Goal: Task Accomplishment & Management: Manage account settings

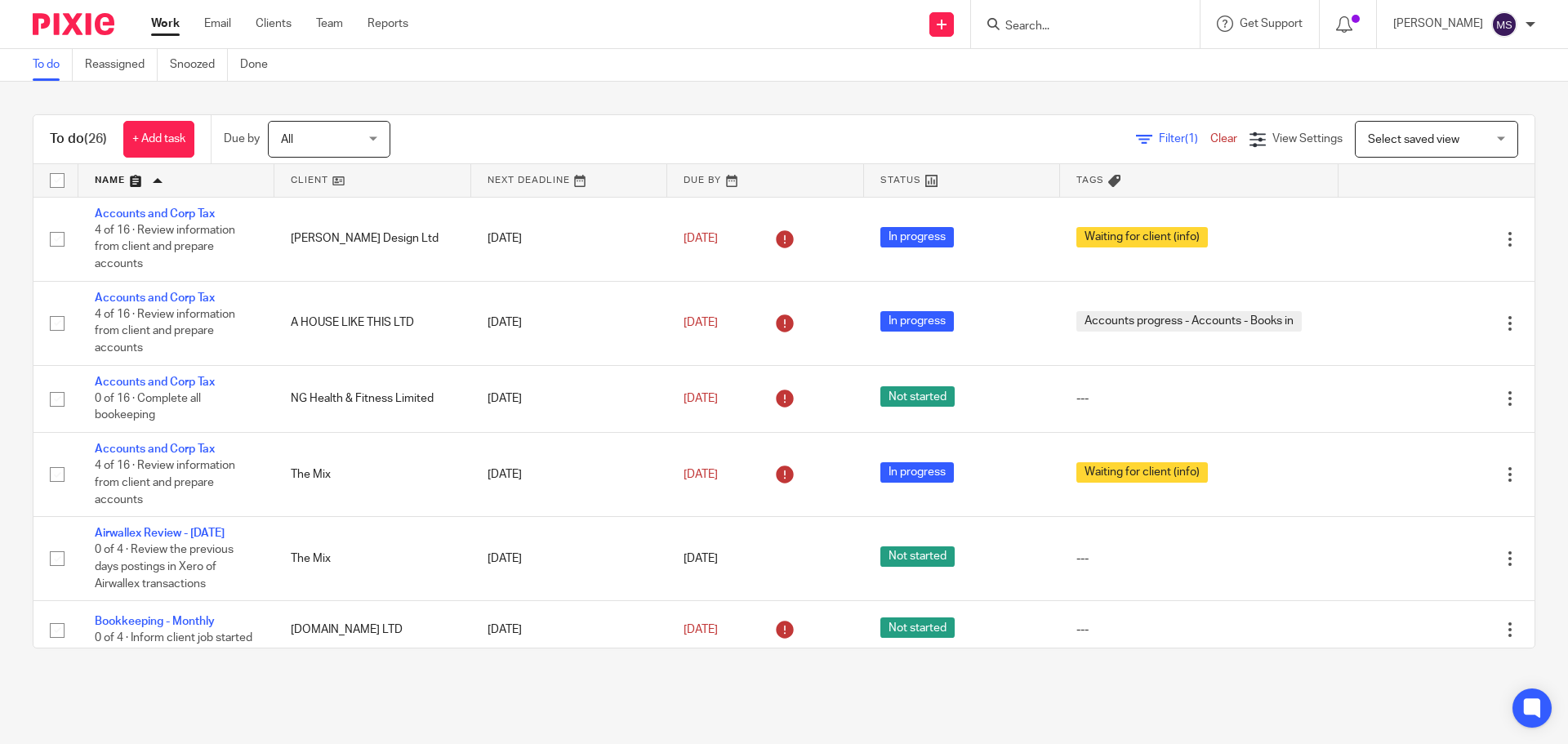
scroll to position [1326, 0]
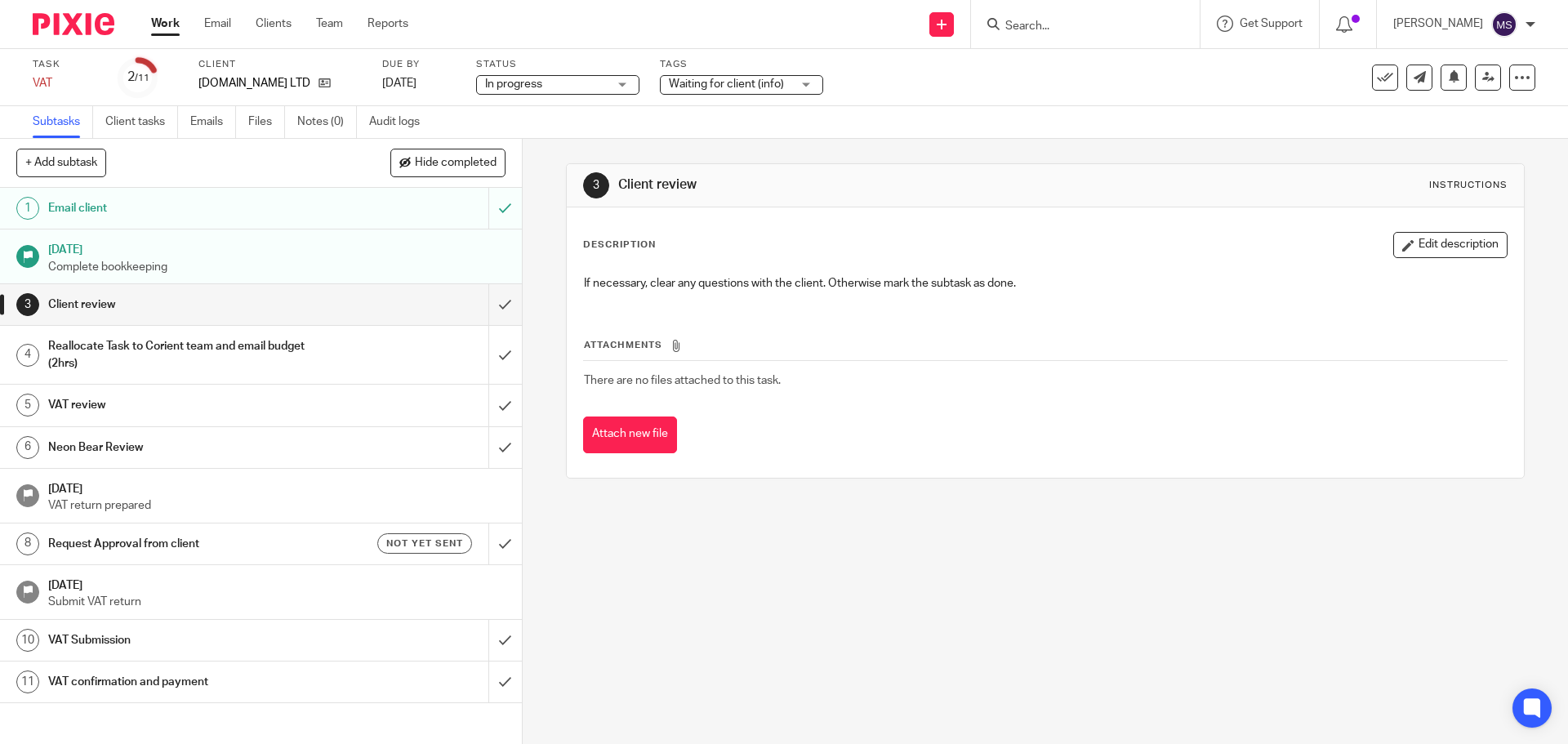
click at [141, 309] on h1 "Client review" at bounding box center [189, 304] width 283 height 24
click at [149, 342] on h1 "Reallocate Task to Corient team and email budget (2hrs)" at bounding box center [189, 355] width 283 height 42
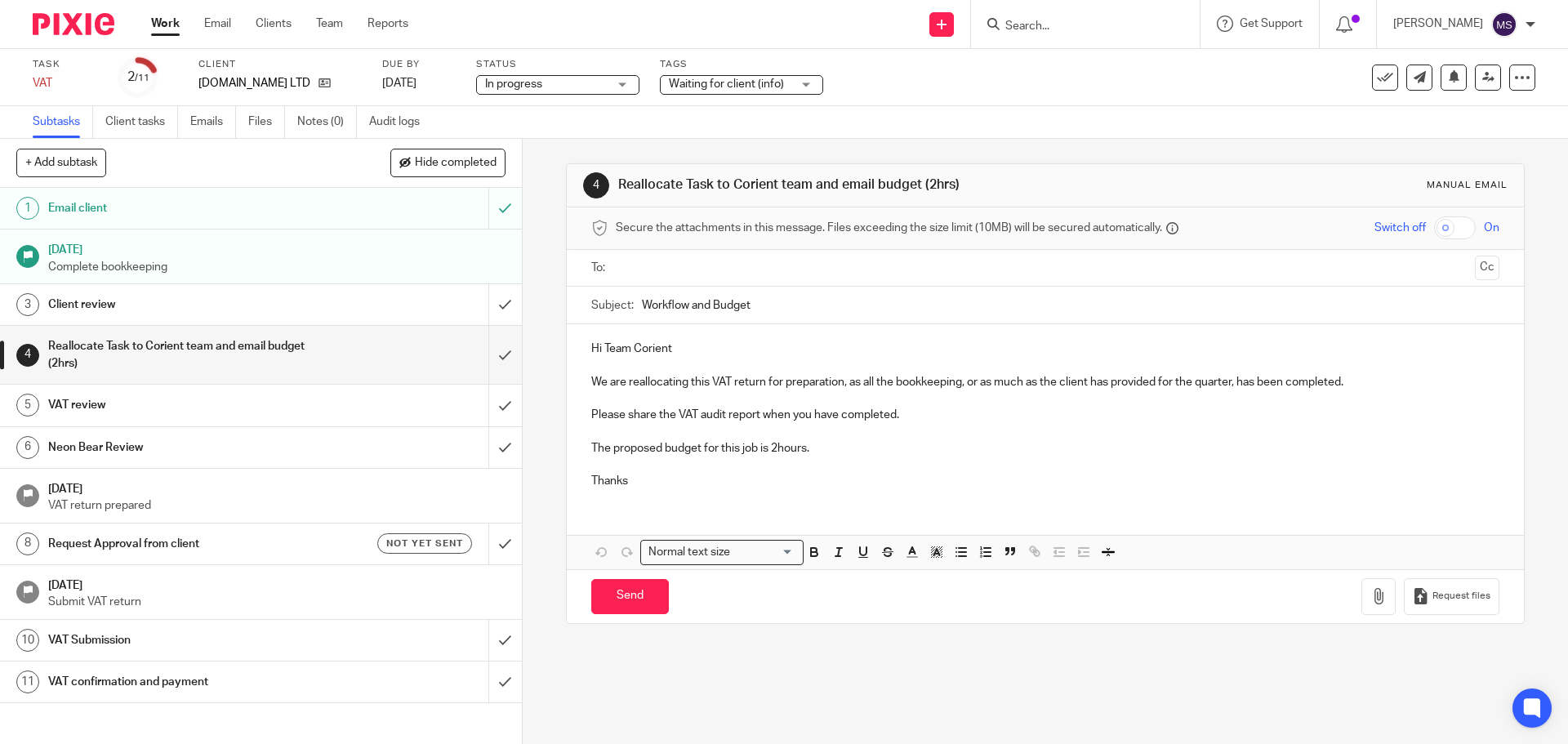
click at [665, 274] on input "text" at bounding box center [1044, 268] width 846 height 19
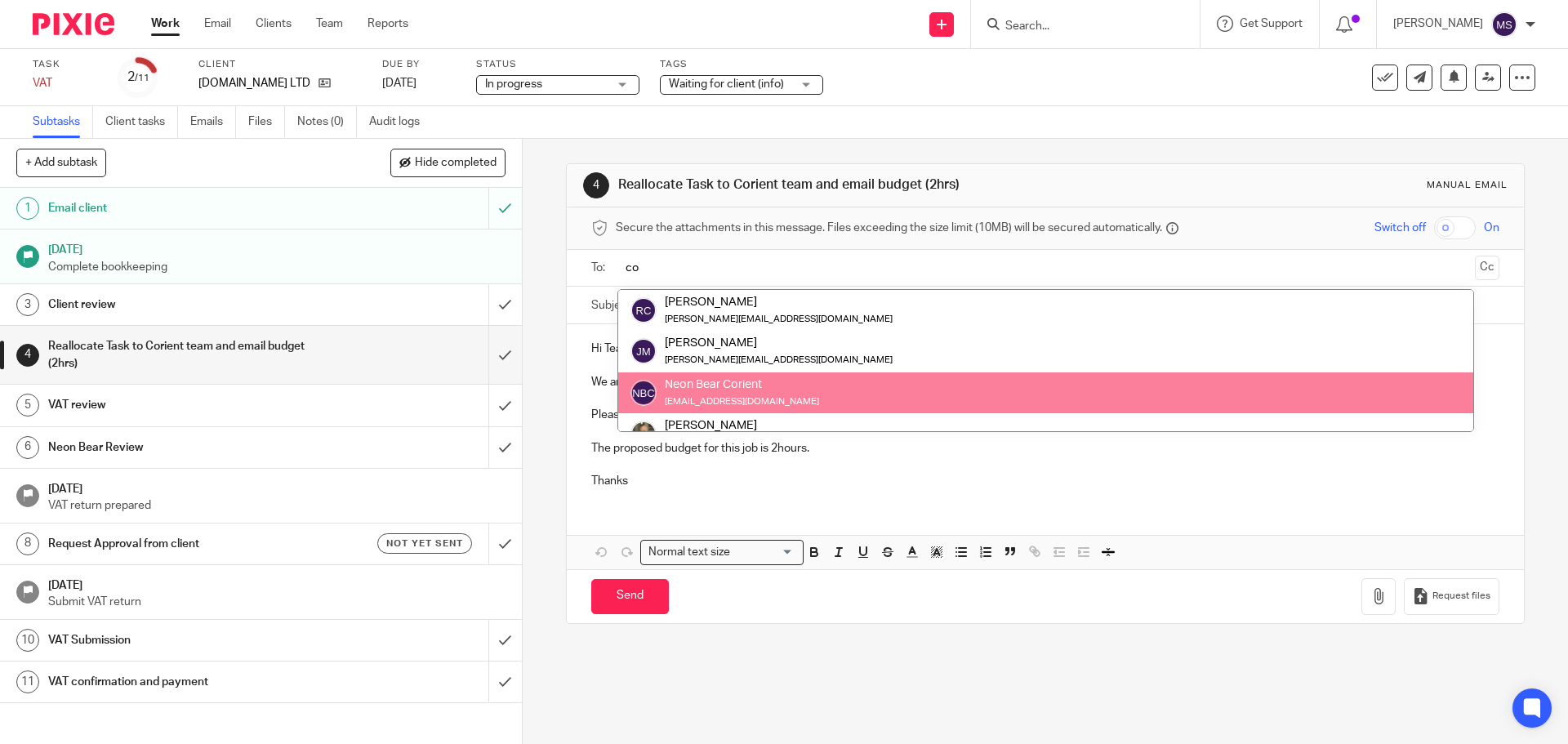
type input "co"
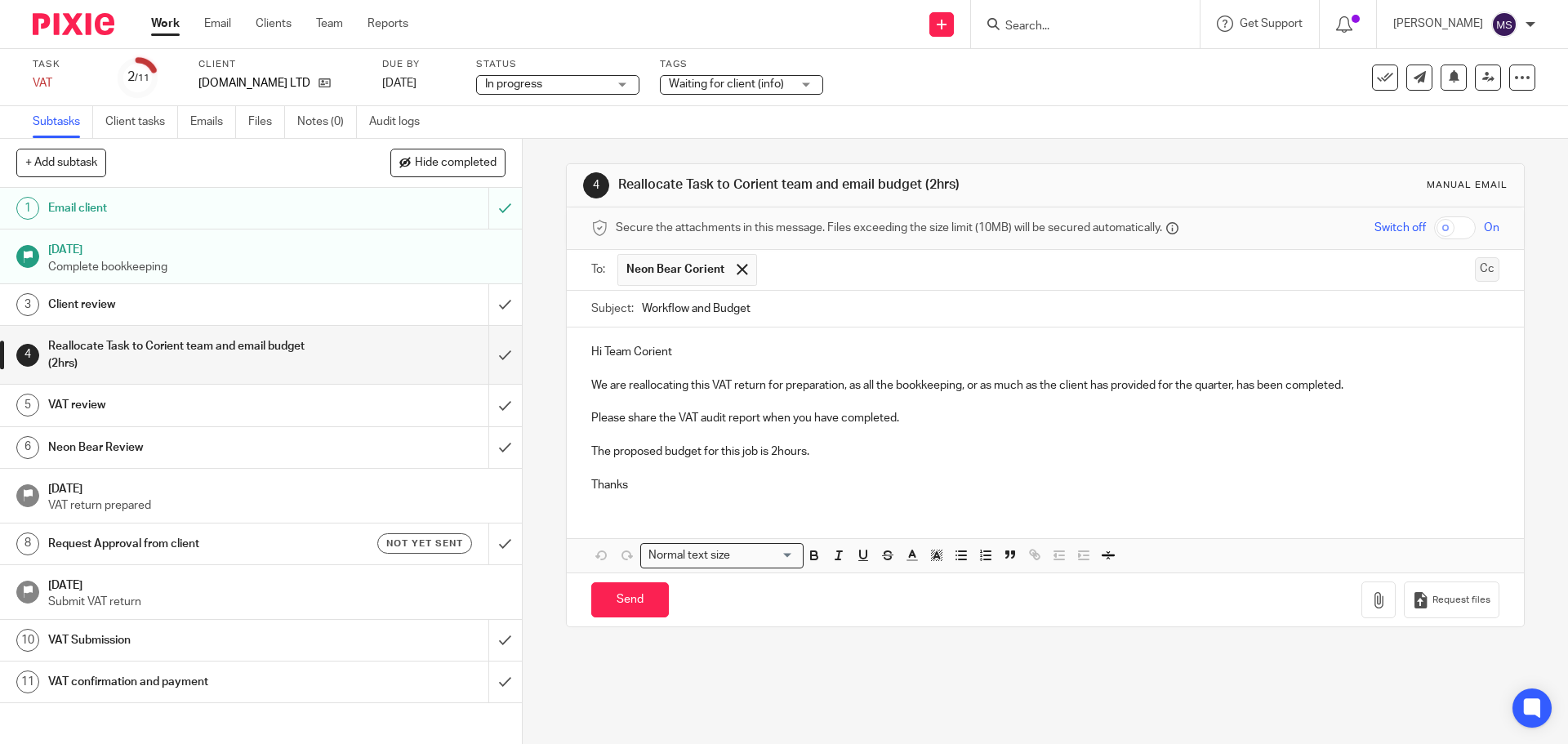
click at [1475, 268] on button "Cc" at bounding box center [1487, 269] width 24 height 24
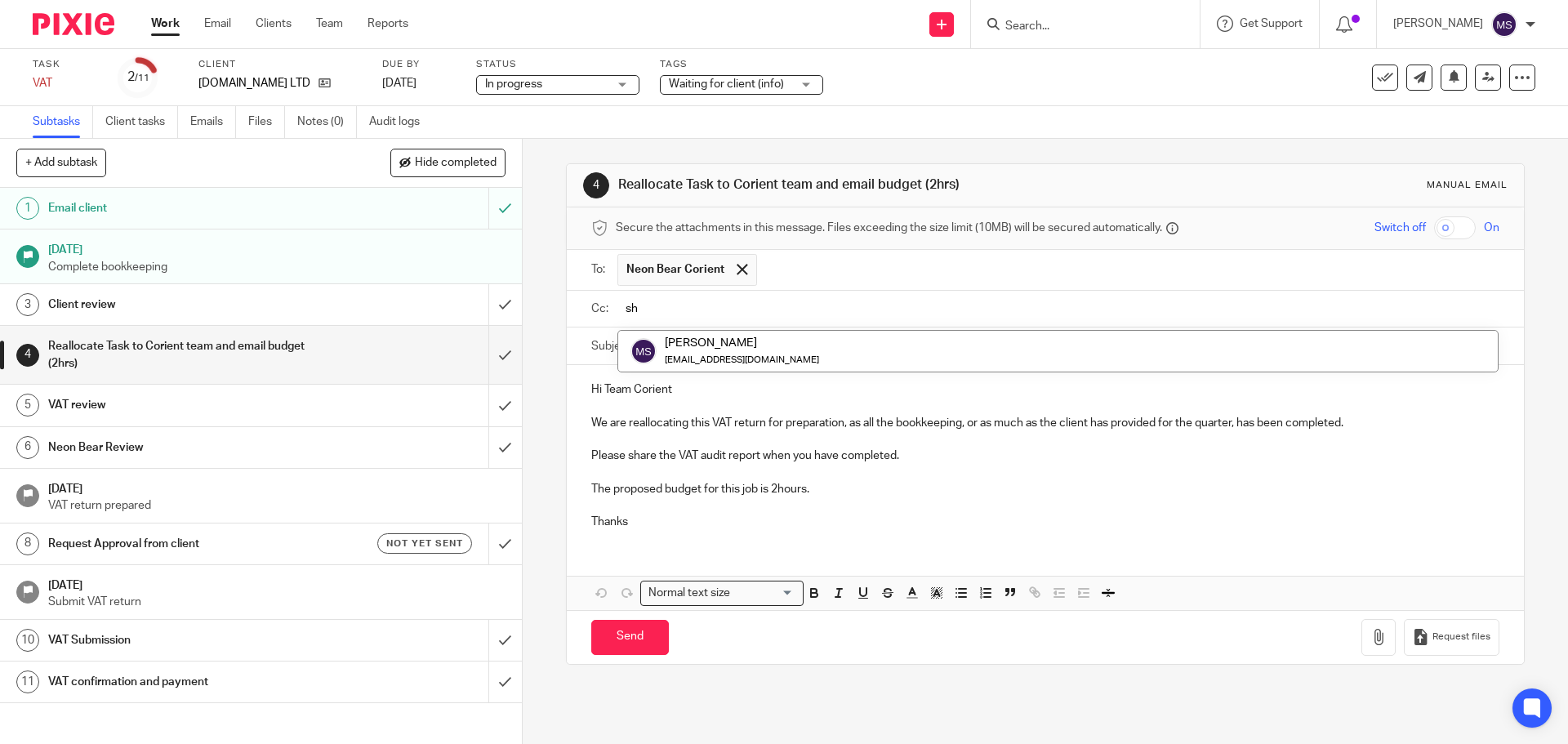
type input "s"
click at [775, 302] on input "text" at bounding box center [1057, 309] width 870 height 19
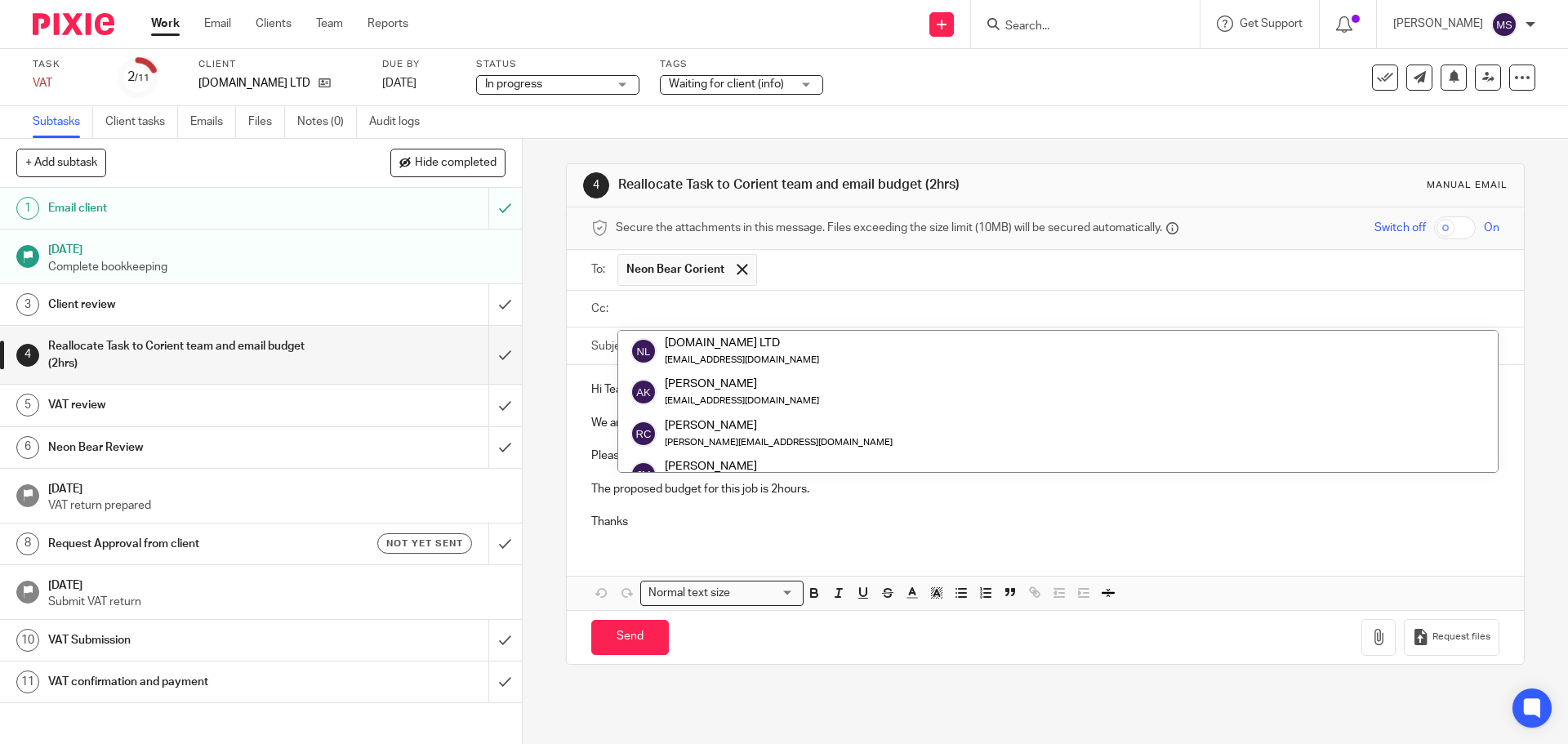
paste input "shraddha.patil@corientbs.co.uk"
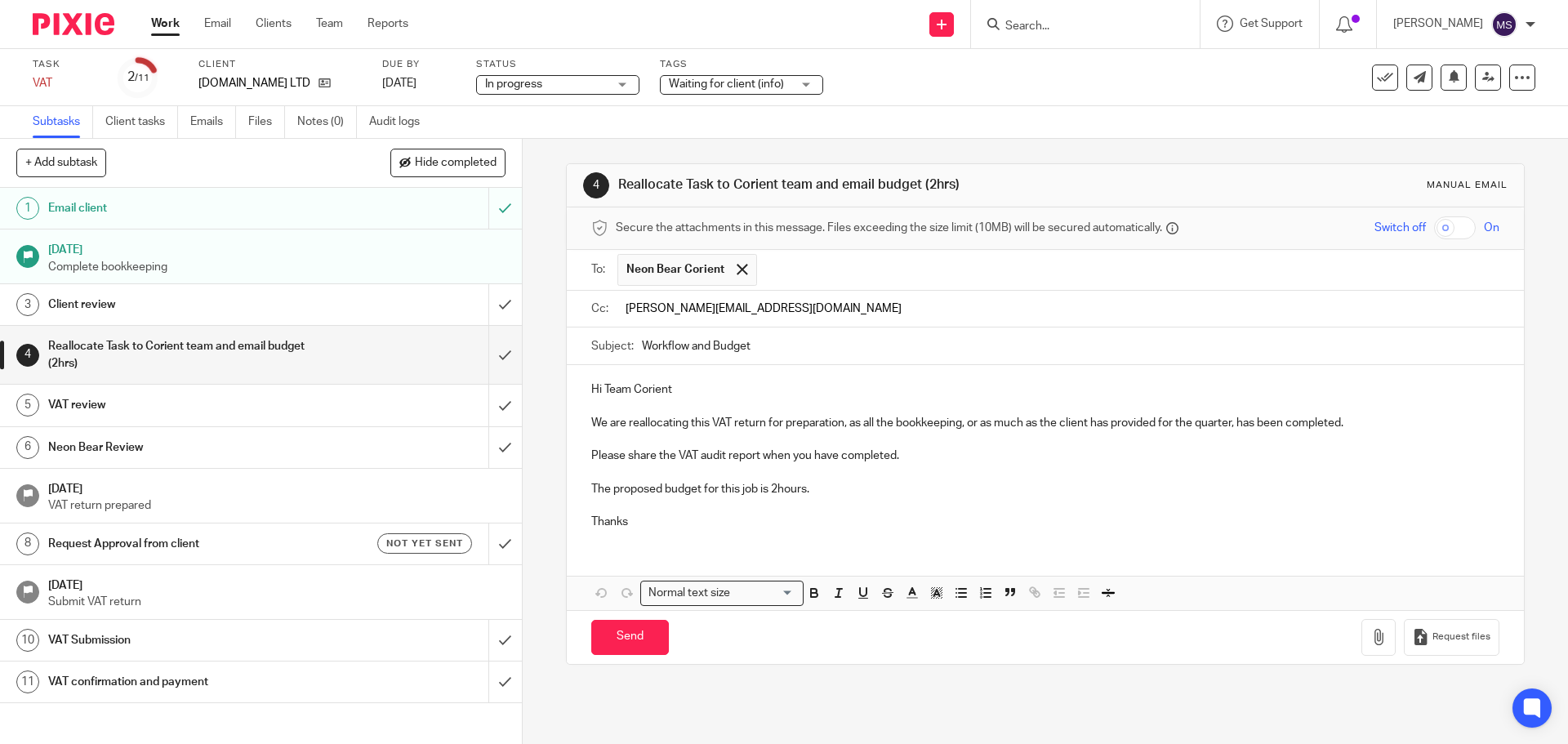
type input "shraddha.patil@corientbs.co.uk"
click at [853, 313] on input "text" at bounding box center [1162, 311] width 663 height 32
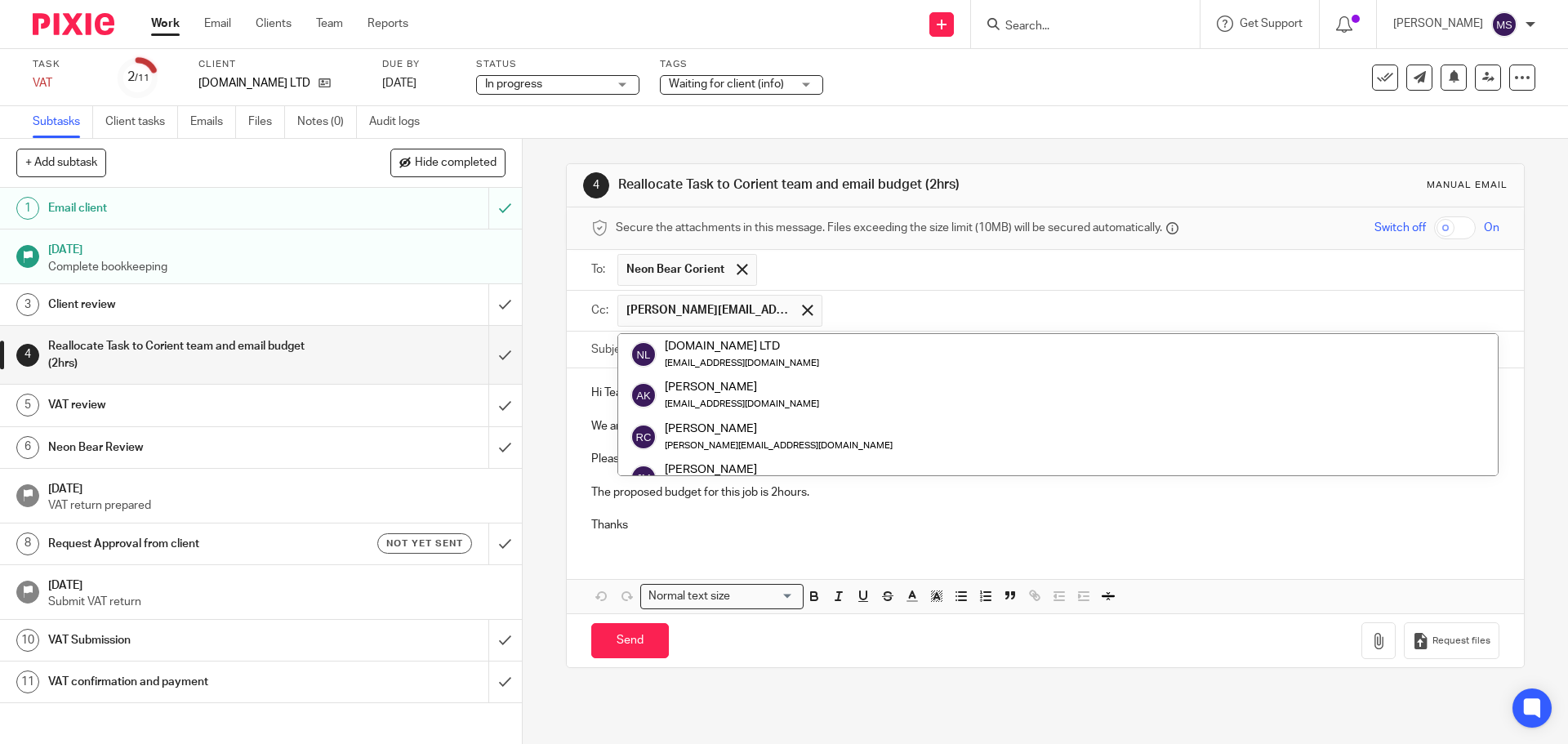
paste input "chetan.jethva@corientbs.co.uk"
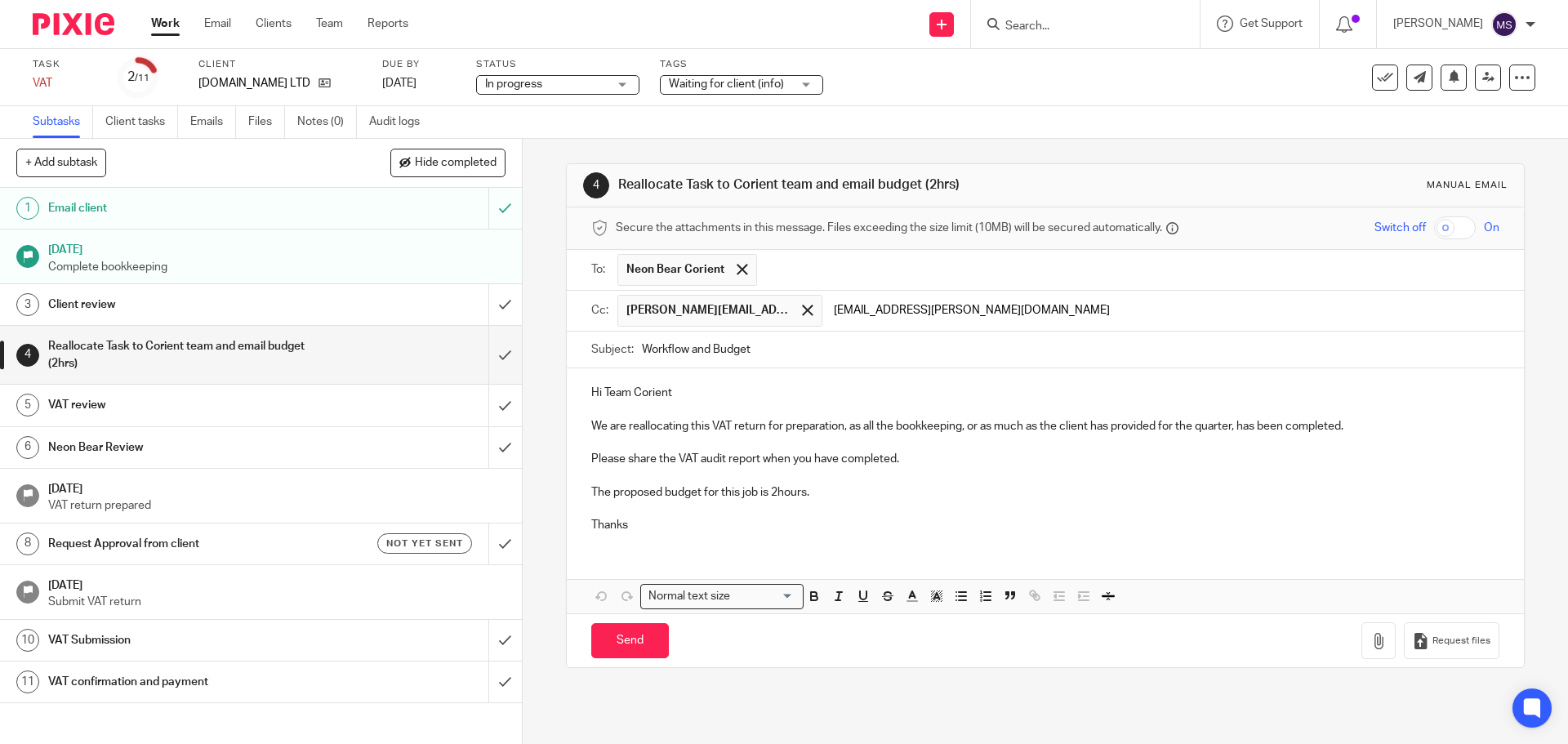
type input "chetan.jethva@corientbs.co.uk"
click at [642, 348] on input "Workflow and Budget" at bounding box center [1070, 349] width 857 height 37
type input "NX10.ME Ltd- Vat return Workflow and Budget"
click at [669, 395] on p "Hi Team Corient" at bounding box center [1044, 393] width 907 height 16
drag, startPoint x: 594, startPoint y: 526, endPoint x: 580, endPoint y: 530, distance: 14.6
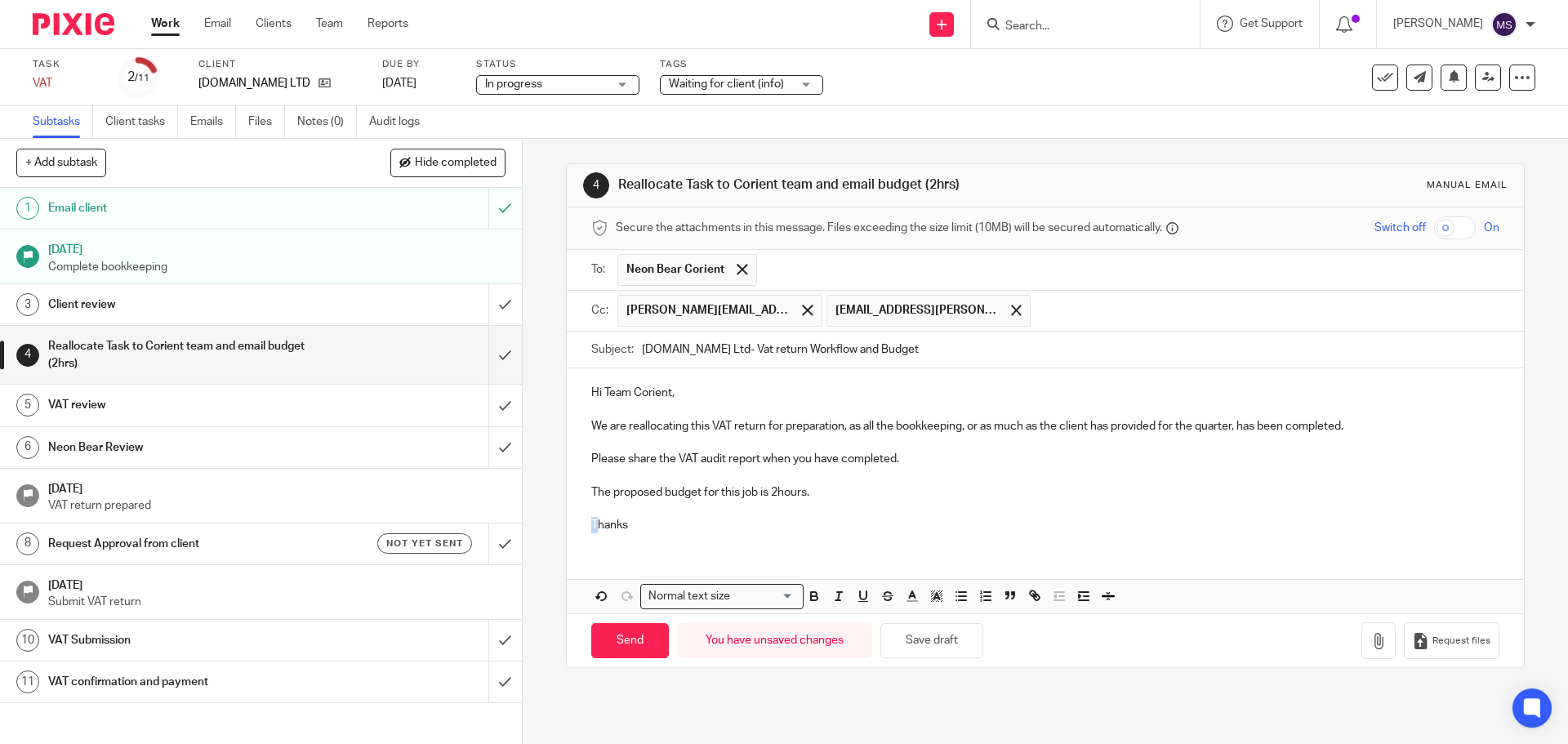
click at [580, 530] on div "Hi Team Corient, We are reallocating this VAT return for preparation, as all th…" at bounding box center [1044, 457] width 956 height 177
click at [670, 526] on p "Many thanks" at bounding box center [1044, 525] width 907 height 16
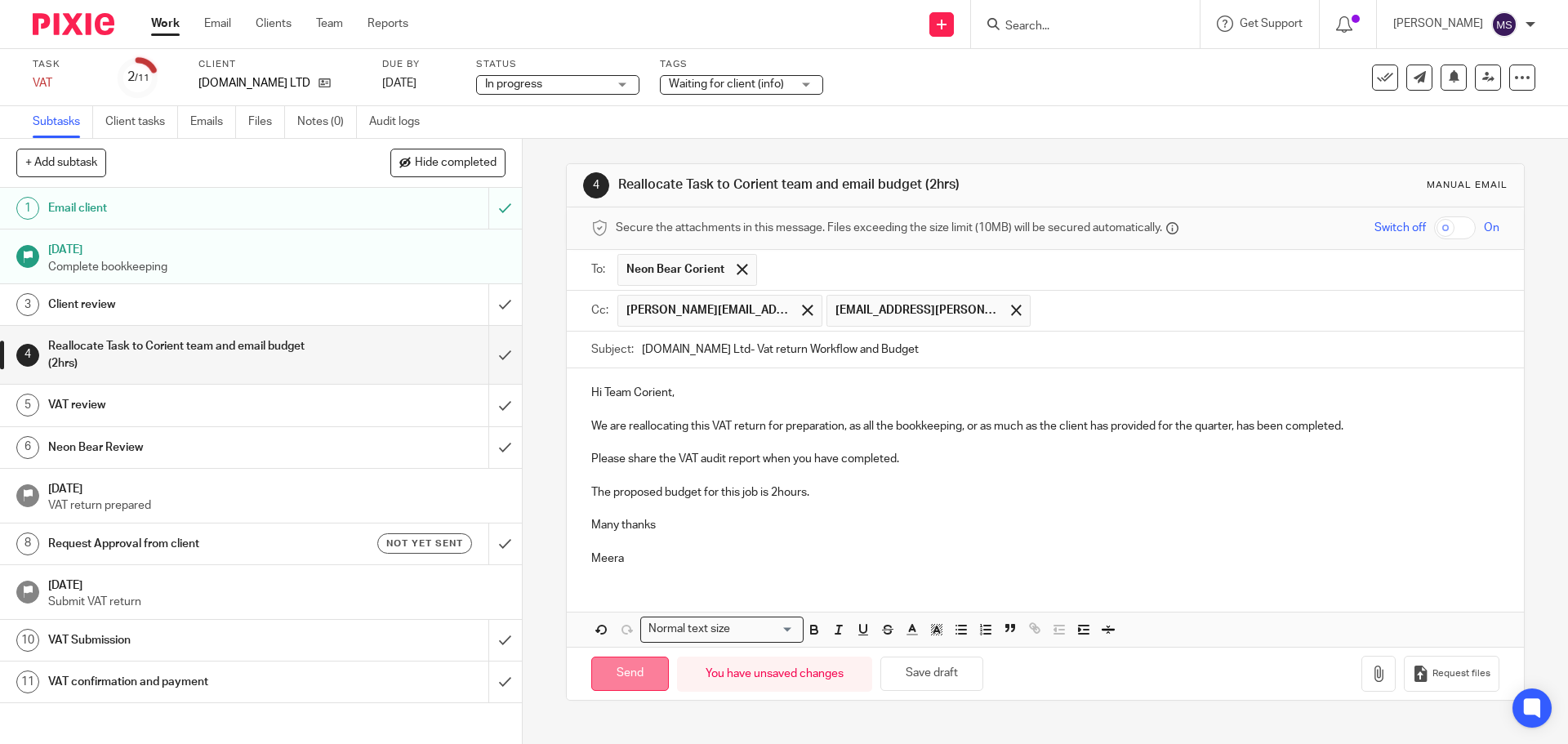
click at [611, 674] on input "Send" at bounding box center [630, 674] width 78 height 35
type input "Sent"
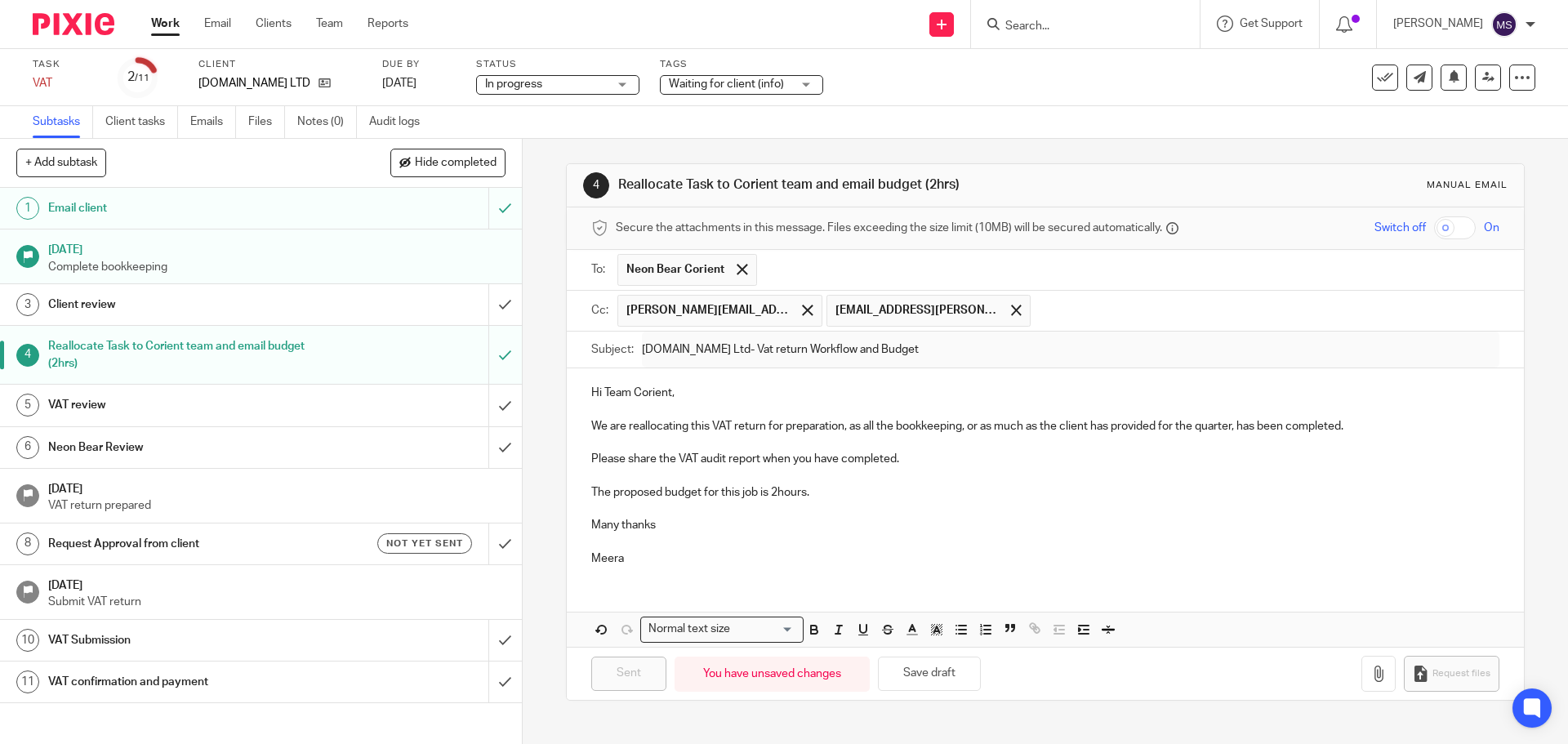
click at [736, 85] on span "Waiting for client (info)" at bounding box center [727, 84] width 116 height 12
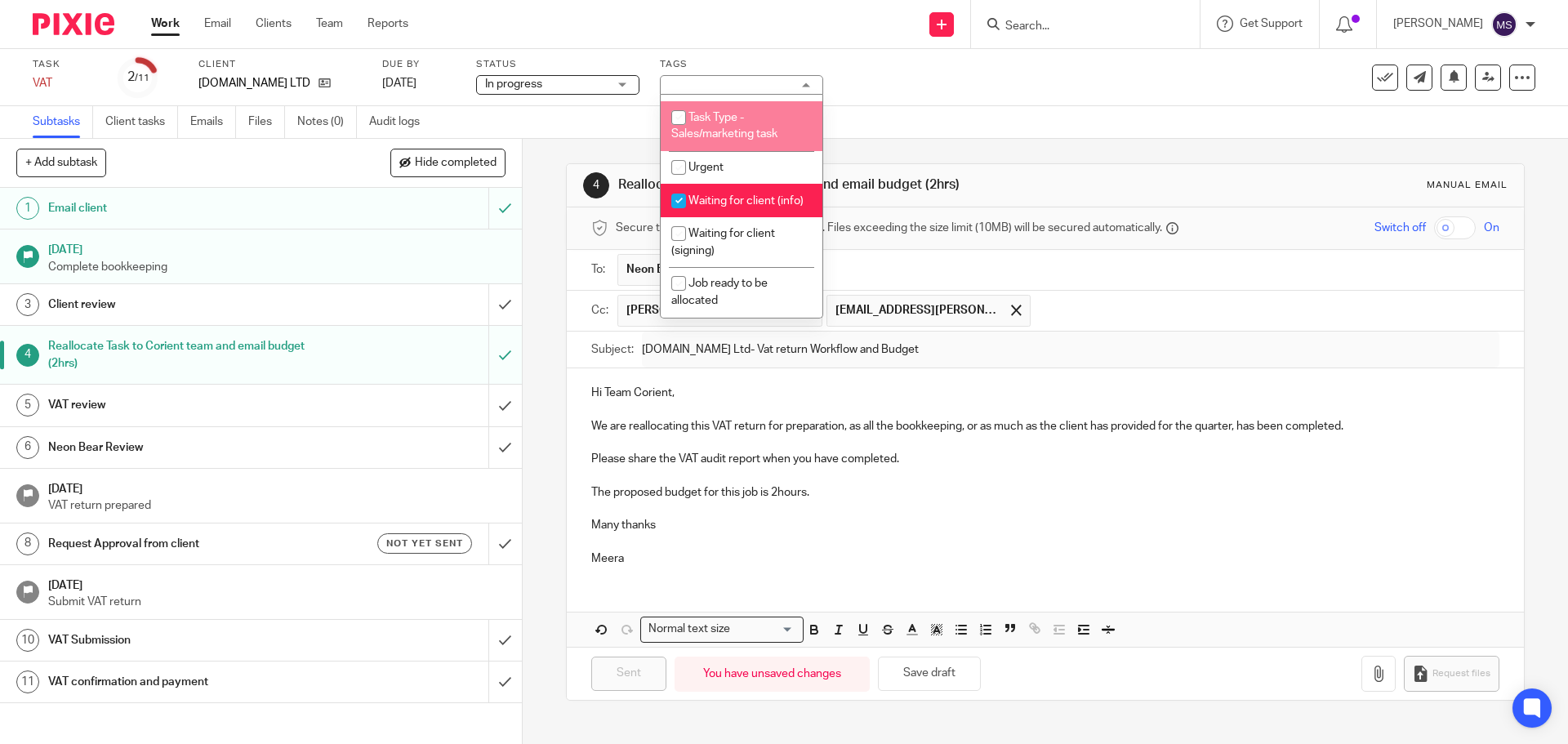
scroll to position [559, 0]
click at [673, 185] on input "checkbox" at bounding box center [679, 200] width 31 height 31
checkbox input "false"
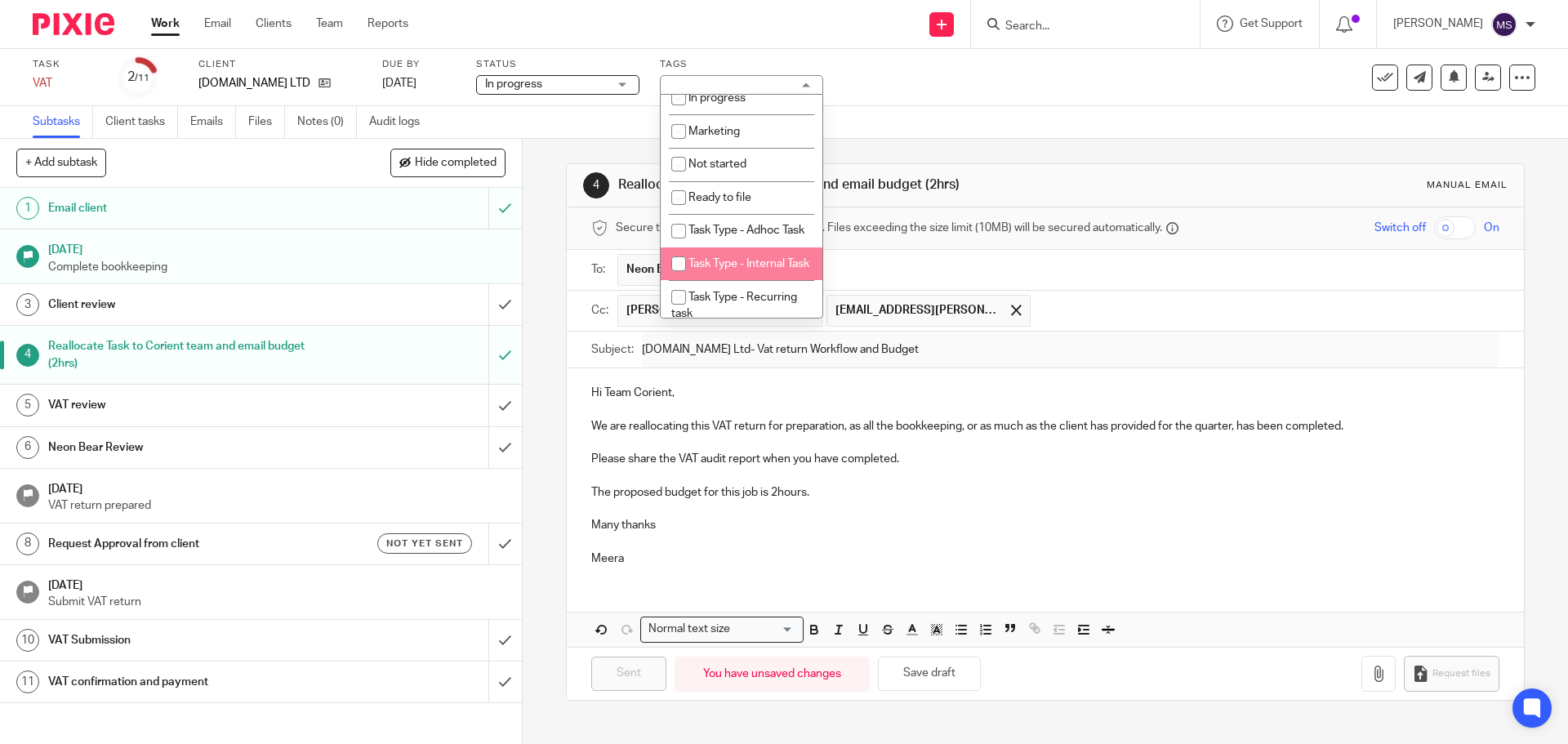
scroll to position [232, 0]
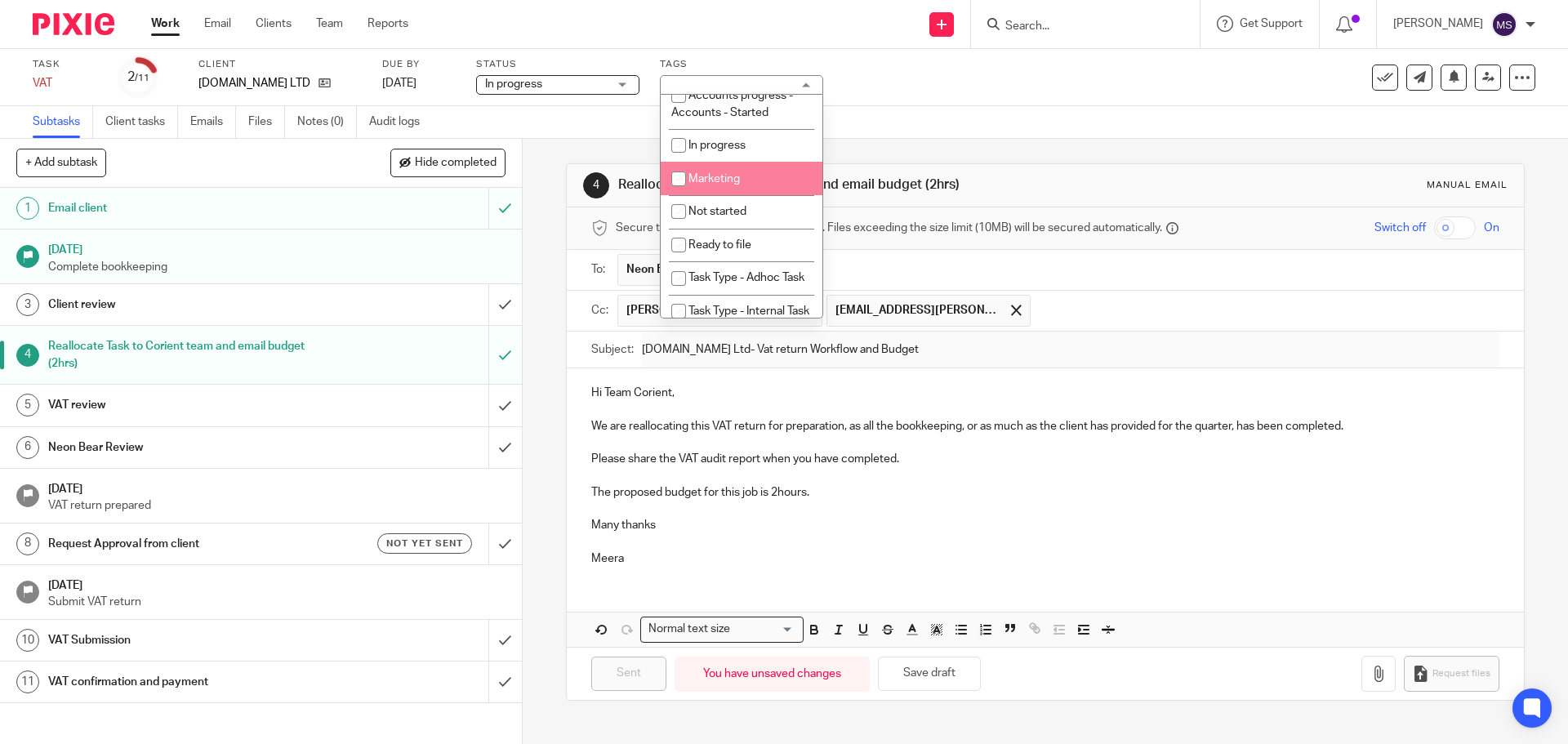
click at [549, 82] on span "In progress" at bounding box center [546, 84] width 123 height 17
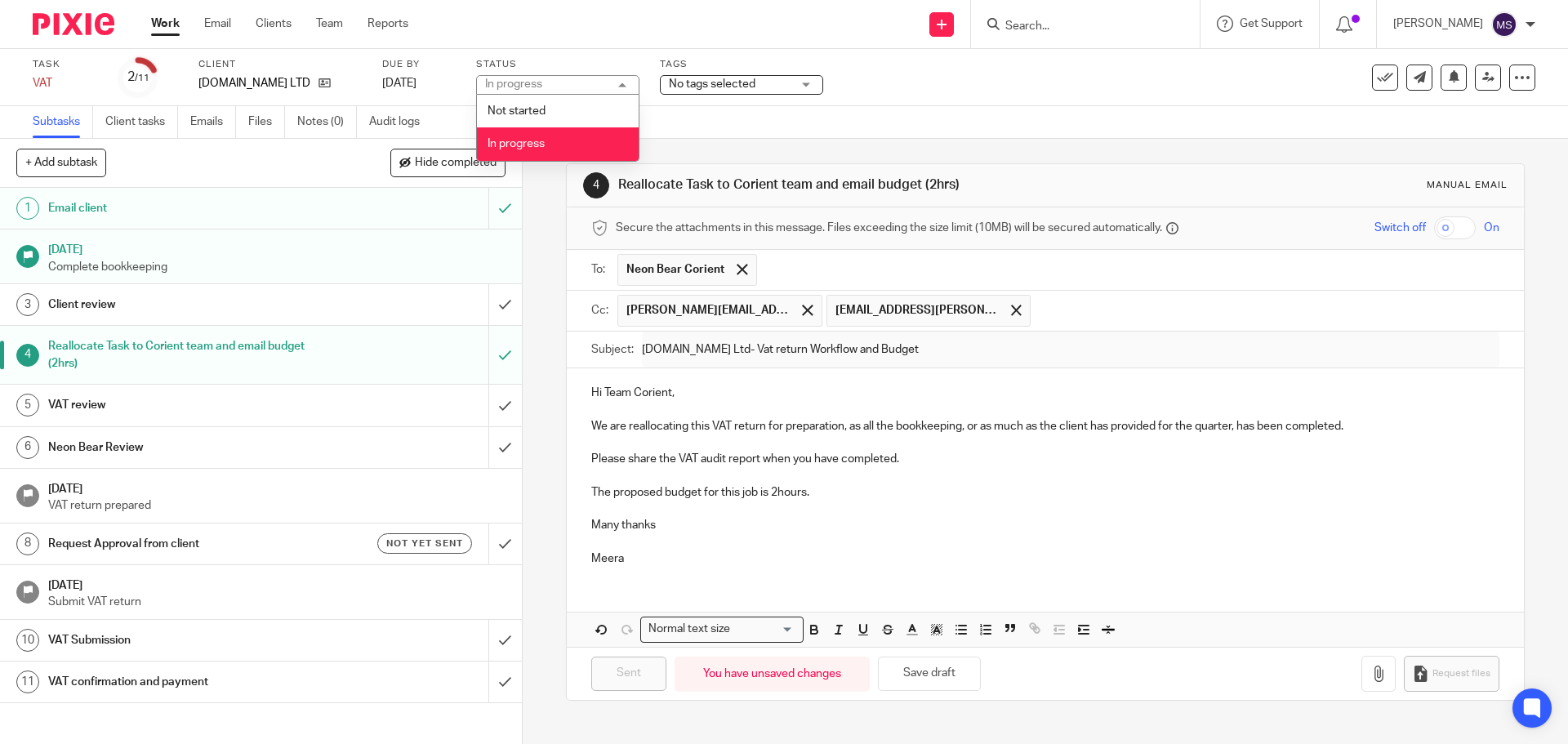
click at [549, 82] on div "In progress In progress" at bounding box center [557, 85] width 163 height 20
click at [724, 81] on span "No tags selected" at bounding box center [712, 84] width 87 height 12
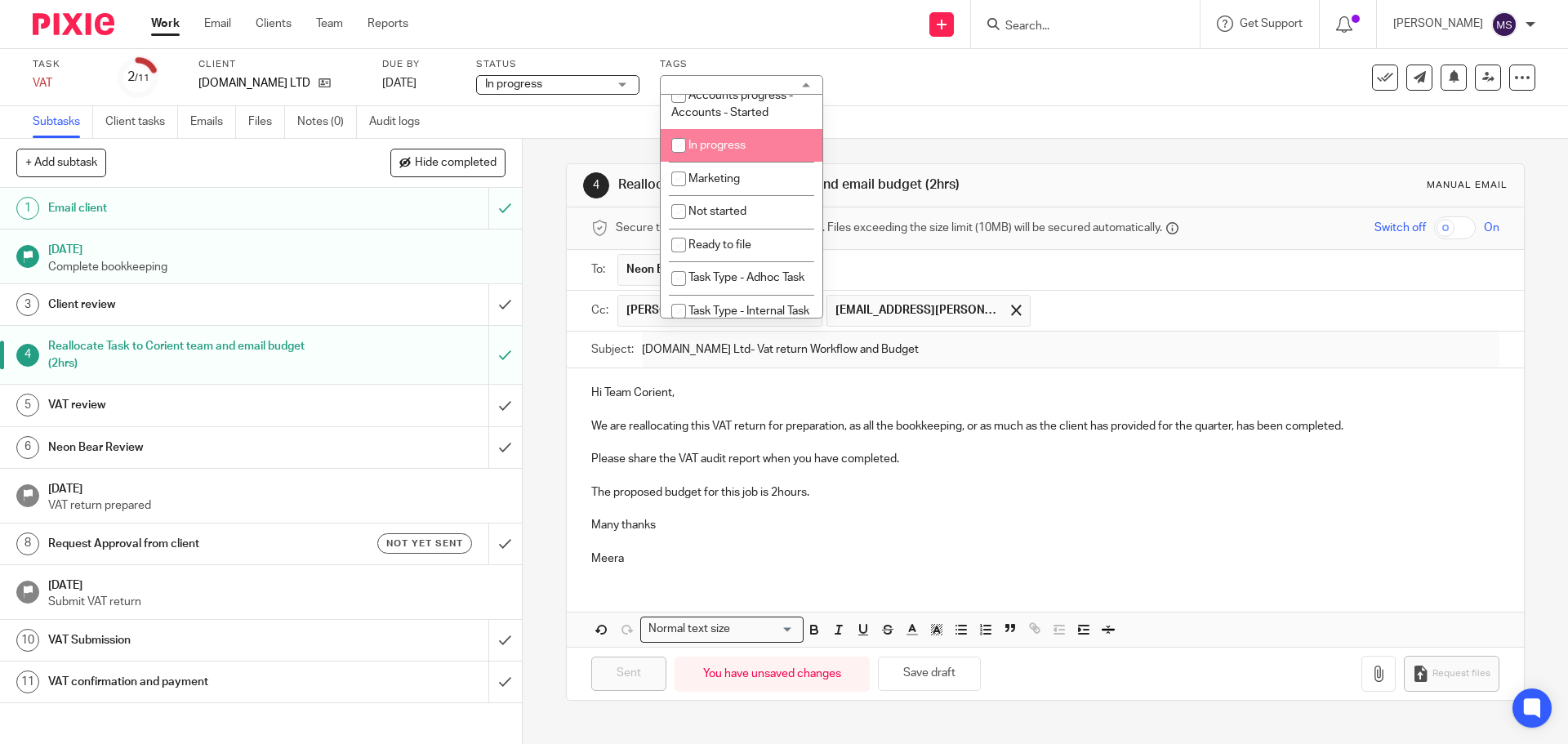
click at [676, 144] on input "checkbox" at bounding box center [679, 145] width 31 height 31
checkbox input "true"
click at [890, 73] on div "Task VAT Save VAT 2 /11 Client NX10.ME LTD Due by 29 Sep 2025 Status In progres…" at bounding box center [658, 77] width 1252 height 39
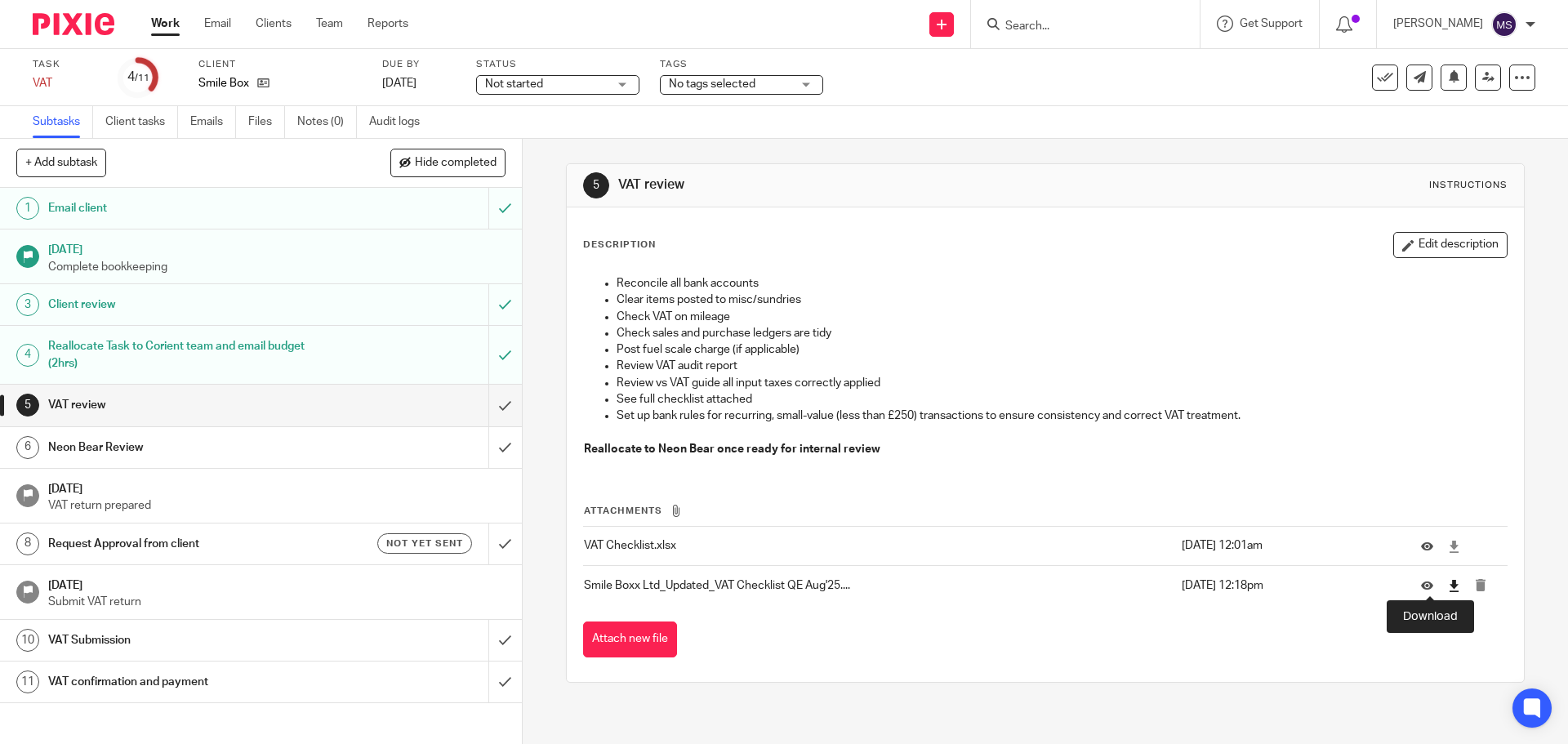
click at [1448, 588] on icon at bounding box center [1454, 586] width 13 height 13
click at [169, 412] on h1 "VAT review" at bounding box center [189, 405] width 283 height 24
click at [159, 447] on h1 "Neon Bear Review" at bounding box center [189, 447] width 283 height 24
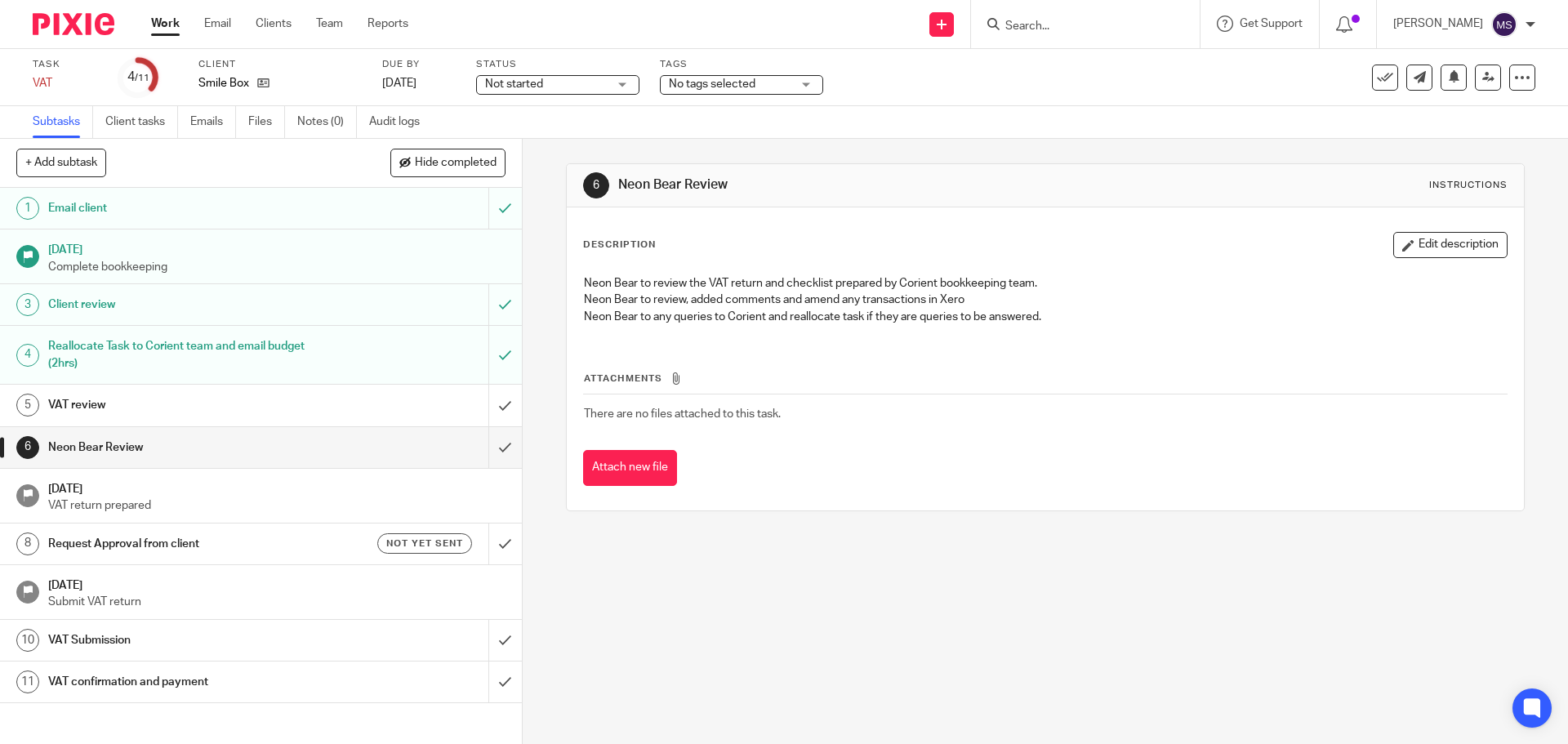
click at [150, 541] on h1 "Request Approval from client" at bounding box center [189, 544] width 283 height 24
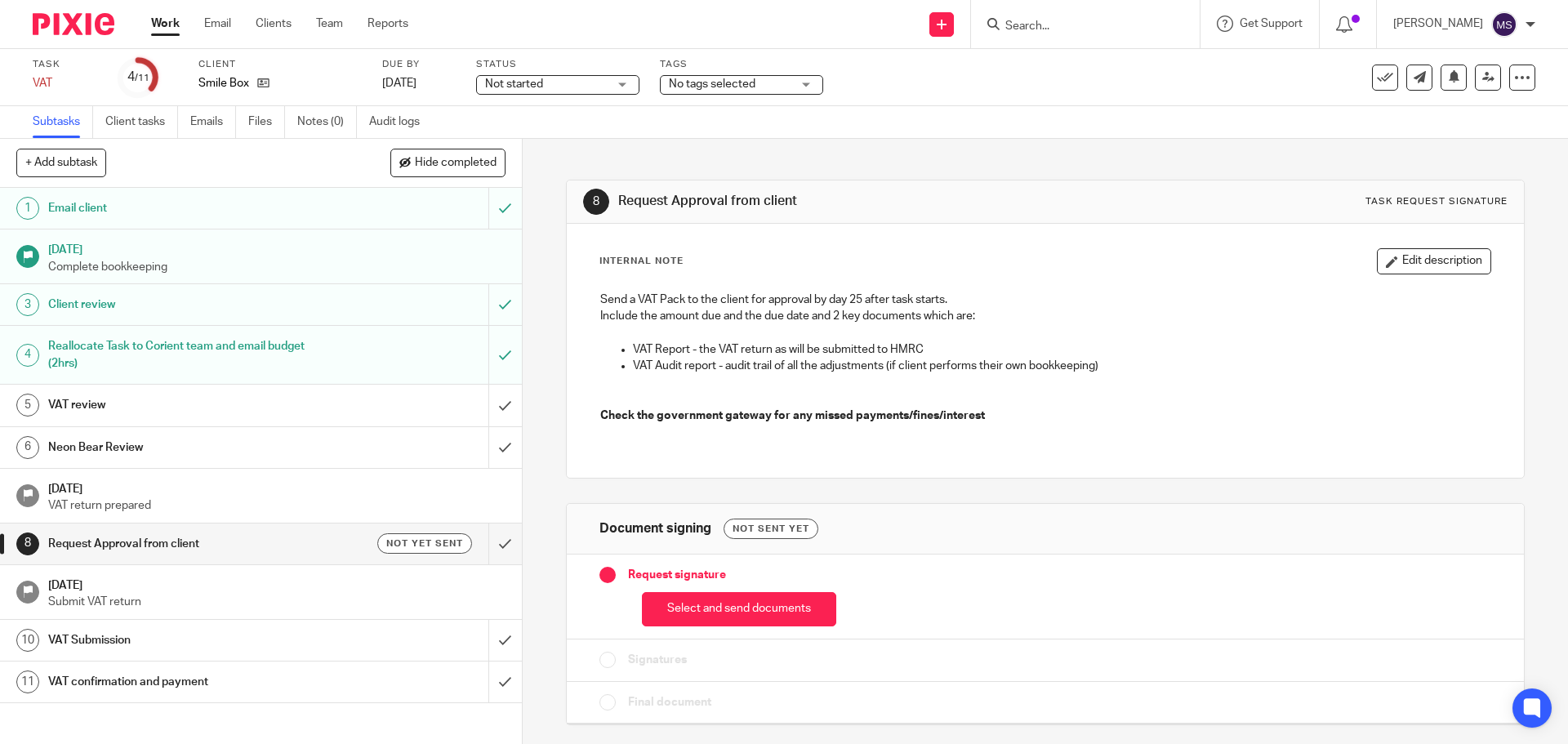
click at [738, 613] on button "Select and send documents" at bounding box center [738, 609] width 194 height 35
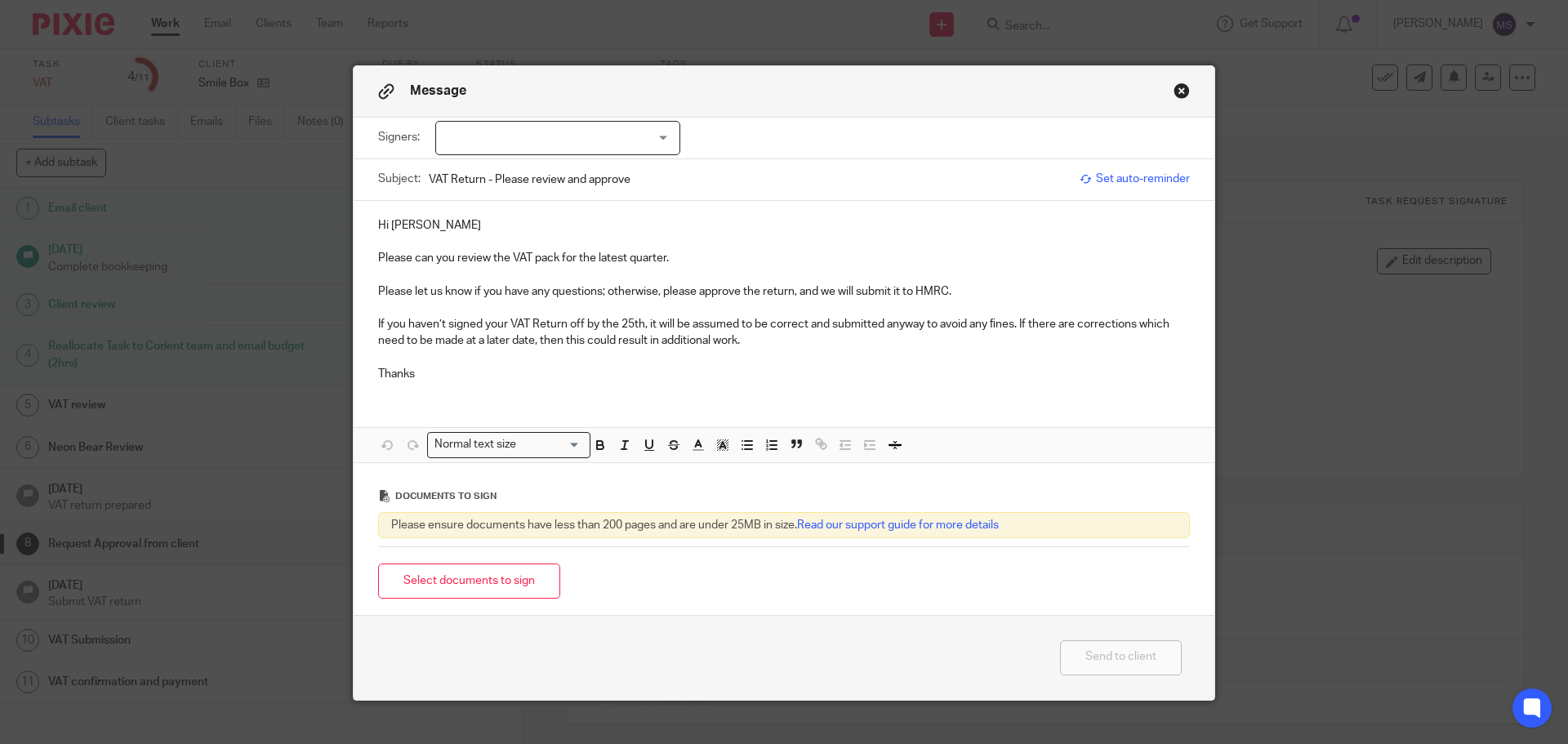
click at [571, 134] on div at bounding box center [557, 138] width 245 height 34
click at [541, 175] on li "Donna Fisher" at bounding box center [552, 172] width 244 height 33
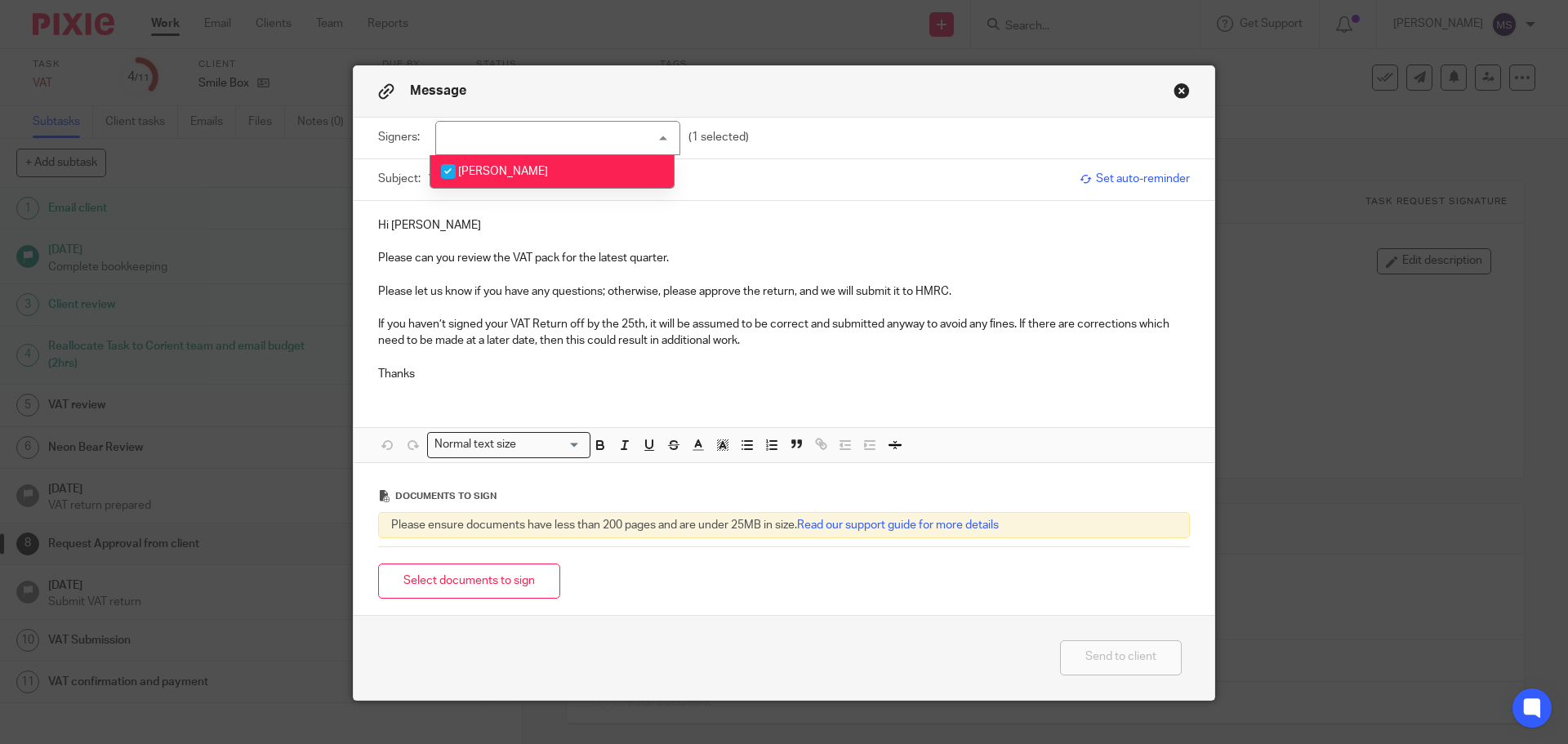
click at [546, 163] on li "Donna Fisher" at bounding box center [552, 172] width 244 height 33
click at [449, 175] on input "checkbox" at bounding box center [449, 172] width 31 height 31
checkbox input "true"
click at [759, 189] on input "VAT Return - Please review and approve" at bounding box center [750, 179] width 643 height 37
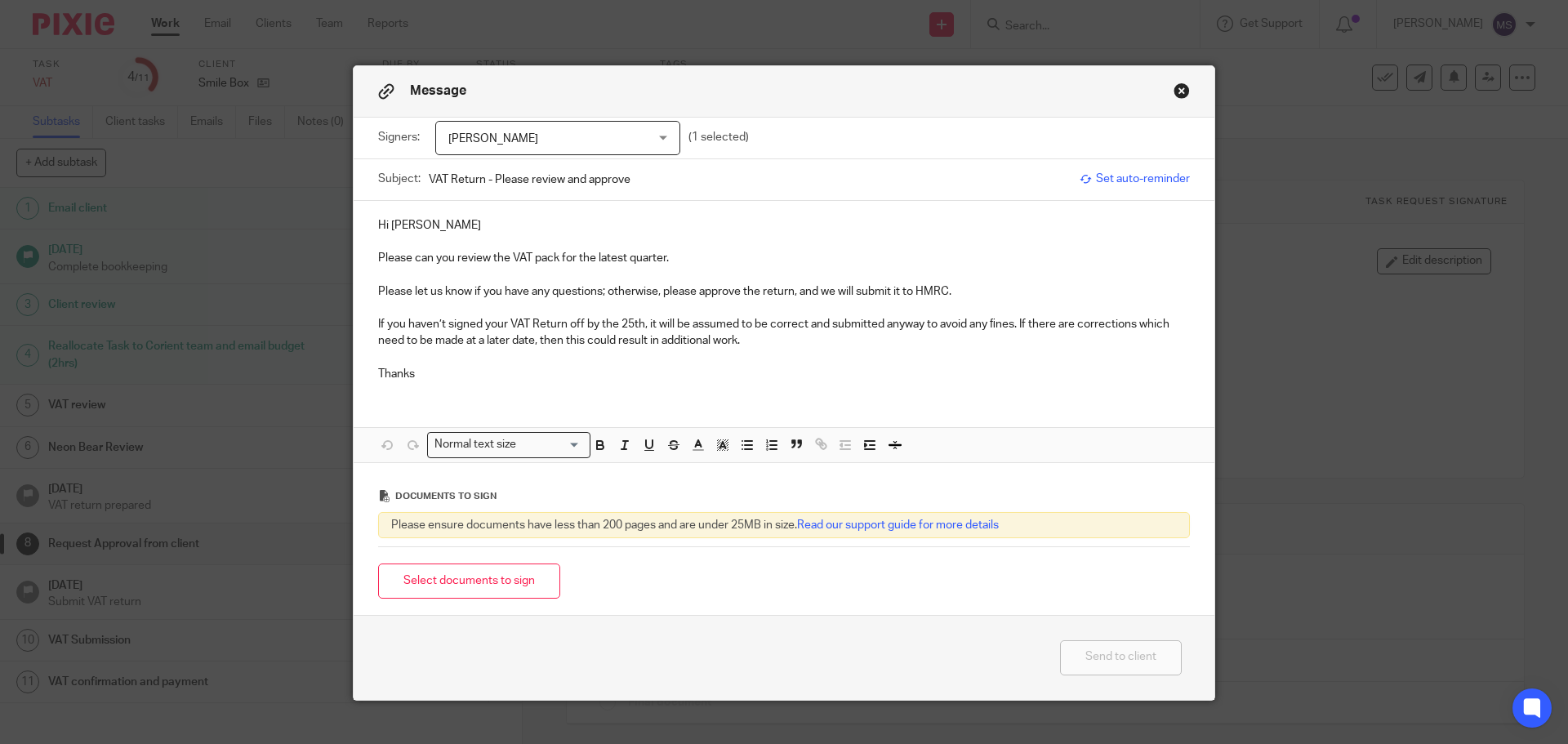
click at [423, 230] on p "Hi Donna" at bounding box center [784, 226] width 812 height 16
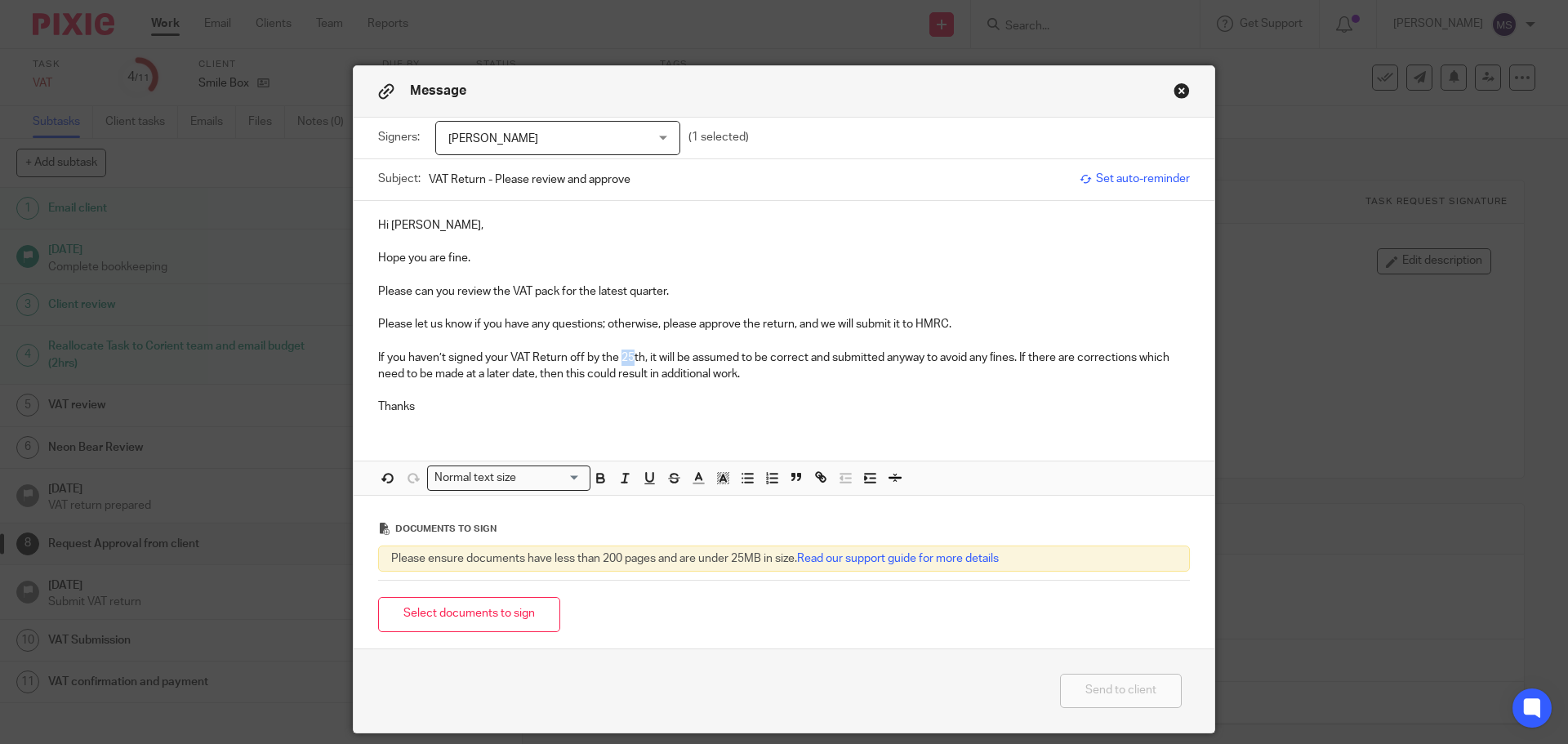
drag, startPoint x: 615, startPoint y: 358, endPoint x: 626, endPoint y: 358, distance: 11.0
click at [626, 358] on p "If you haven’t signed your VAT Return off by the 25th, it will be assumed to be…" at bounding box center [784, 366] width 812 height 33
drag, startPoint x: 377, startPoint y: 407, endPoint x: 363, endPoint y: 413, distance: 15.2
click at [363, 413] on div "Hi Donna, Hope you are fine. Please can you review the VAT pack for the latest …" at bounding box center [784, 315] width 861 height 228
click at [385, 408] on p "Mny thanks" at bounding box center [784, 407] width 812 height 16
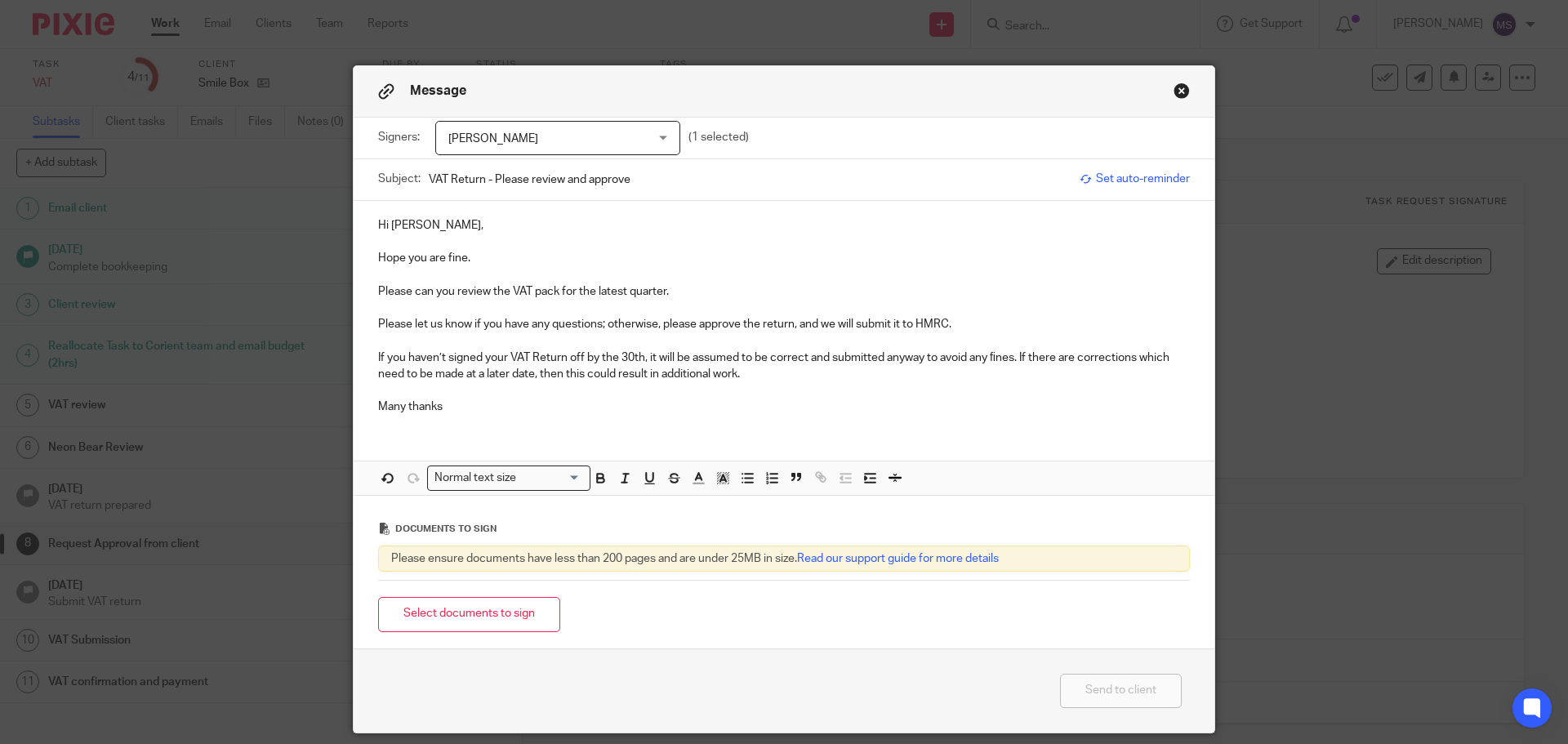
click at [439, 407] on p "Many thanks" at bounding box center [784, 407] width 812 height 16
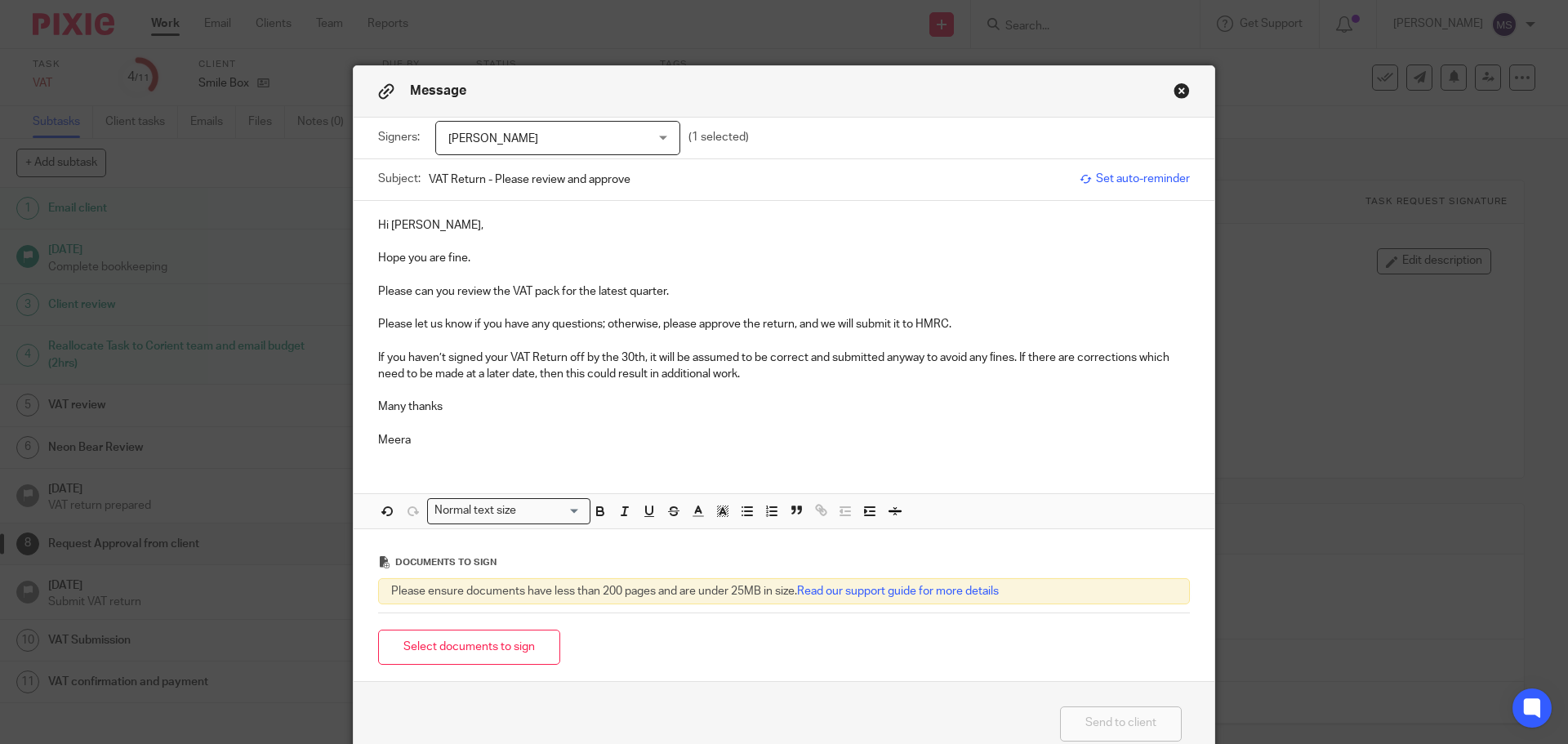
click at [733, 376] on p "If you haven’t signed your VAT Return off by the 30th, it will be assumed to be…" at bounding box center [784, 366] width 812 height 33
click at [670, 293] on p "Please can you review the VAT pack for the latest quarter." at bounding box center [784, 292] width 812 height 16
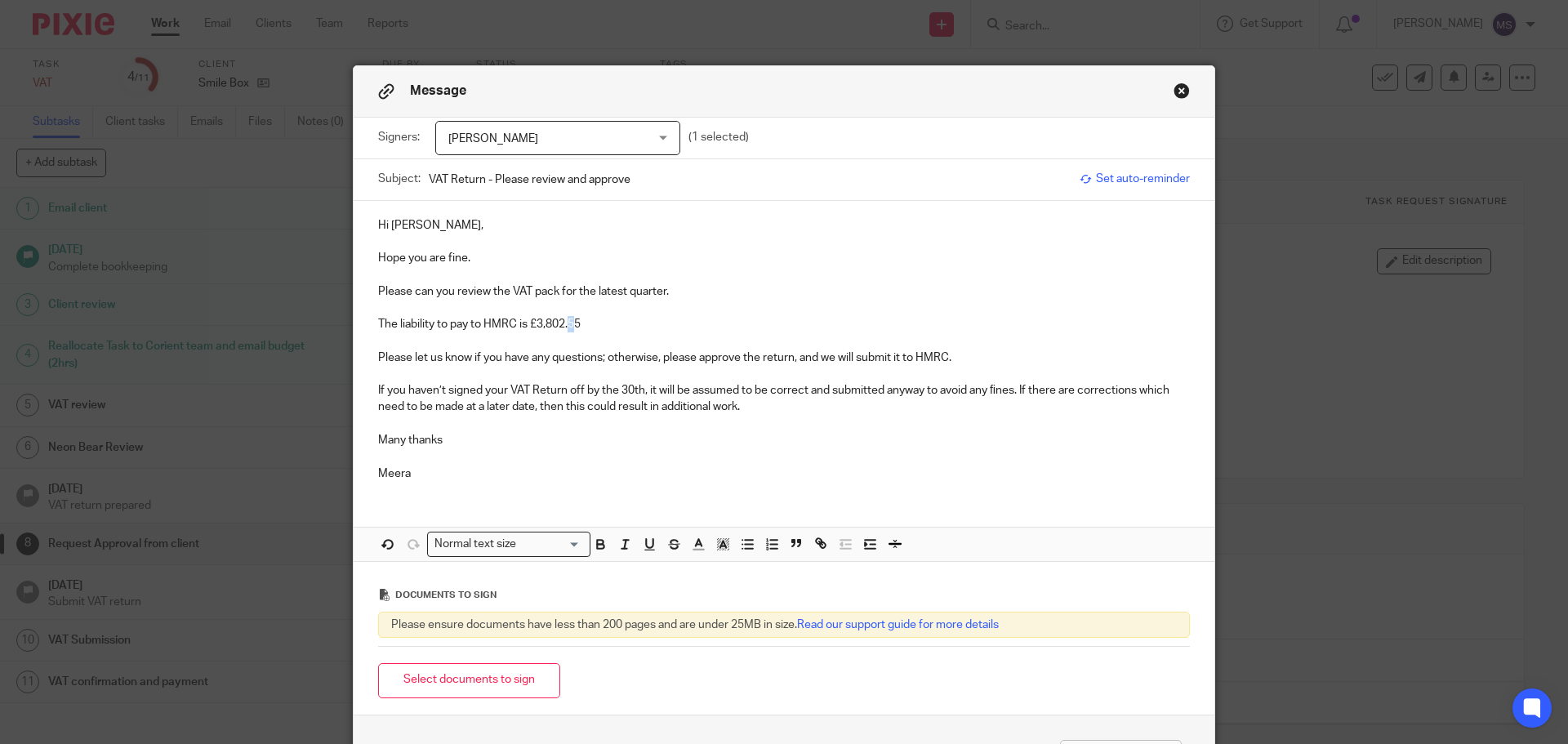
click at [568, 322] on p "The liability to pay to HMRC is £3,802.55" at bounding box center [784, 324] width 812 height 16
click at [605, 330] on p "The liability to pay to HMRC is £3,802.25" at bounding box center [784, 324] width 812 height 16
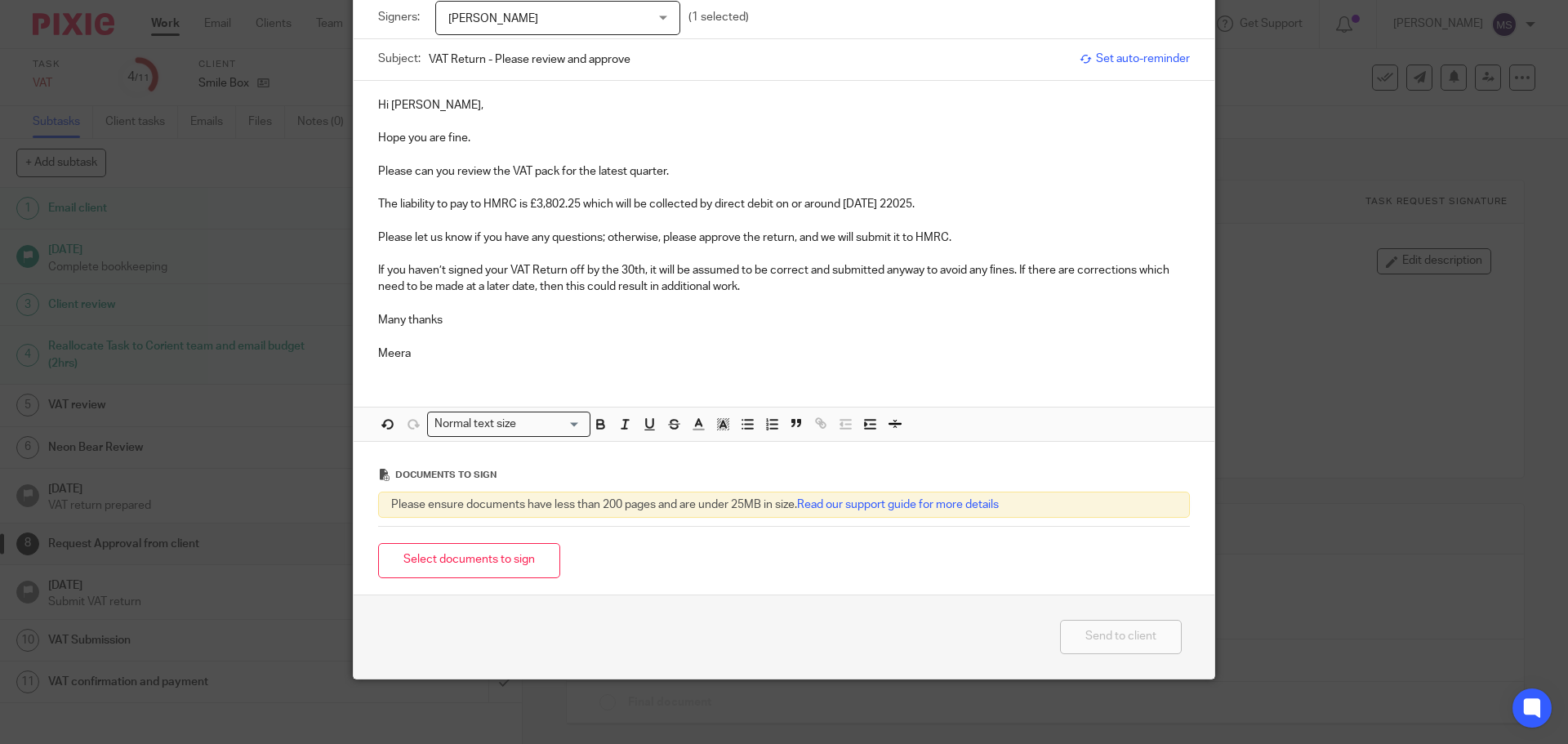
scroll to position [121, 0]
click at [416, 564] on button "Select documents to sign" at bounding box center [469, 560] width 182 height 35
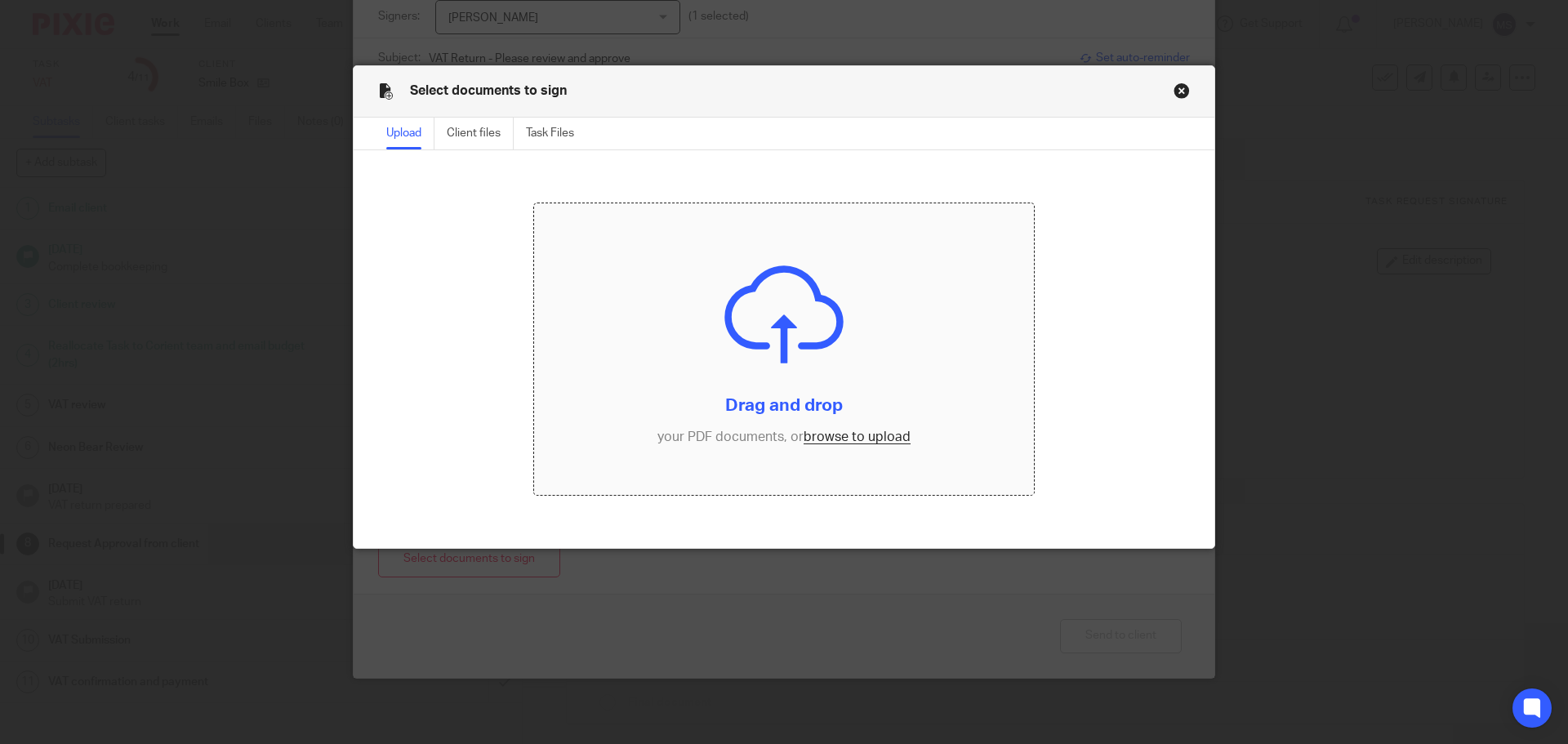
click at [815, 426] on input "file" at bounding box center [784, 349] width 501 height 293
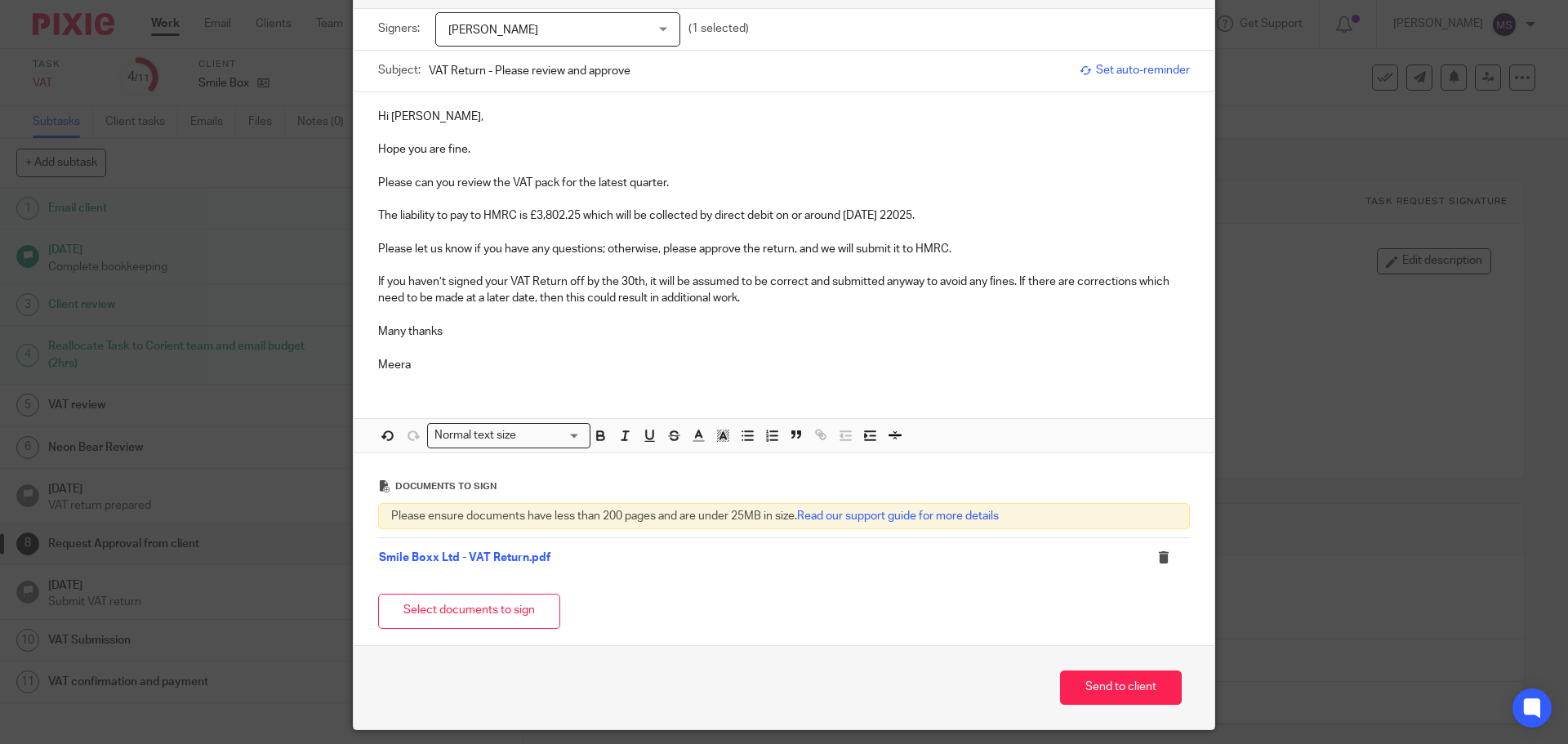
scroll to position [160, 0]
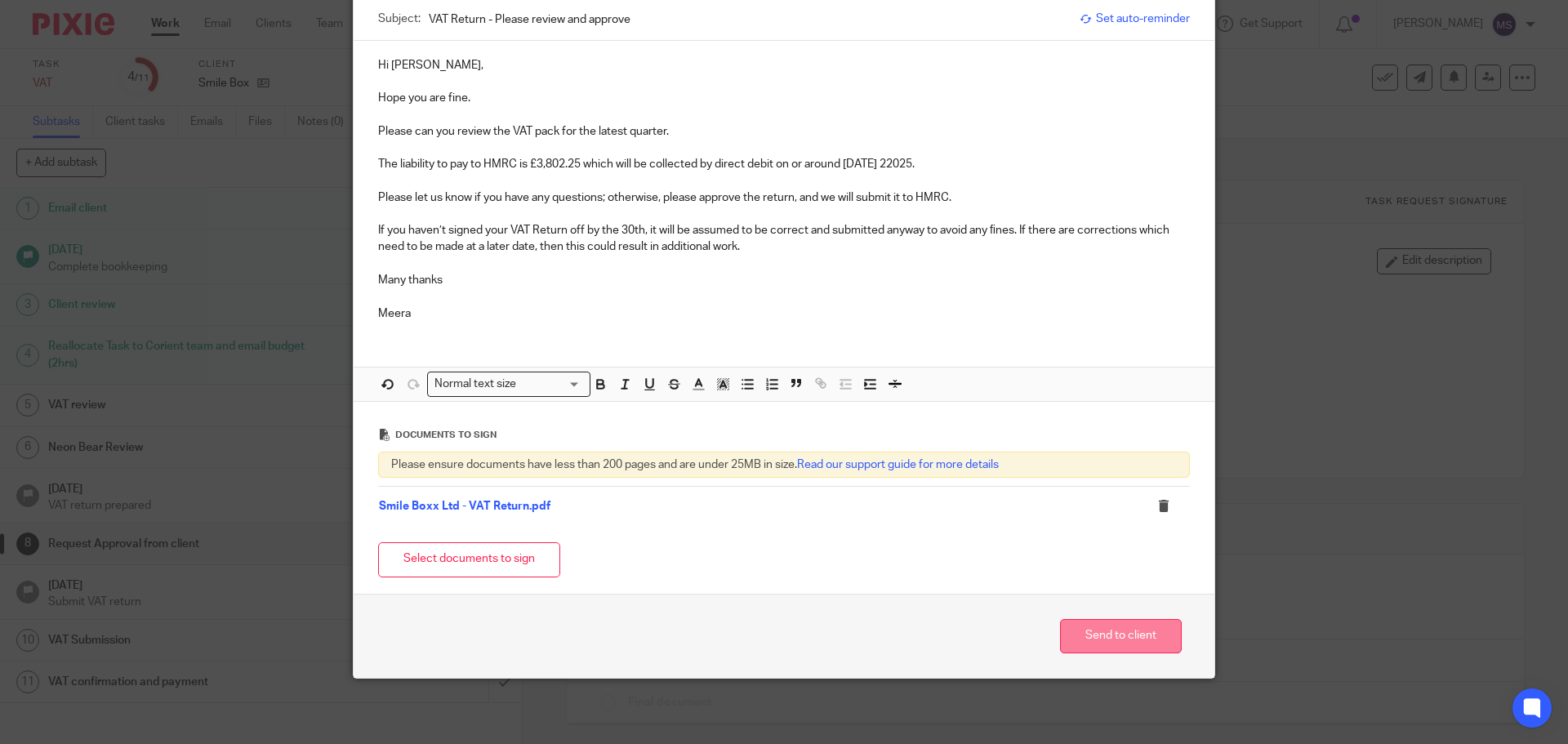
click at [1127, 637] on button "Send to client" at bounding box center [1120, 637] width 122 height 35
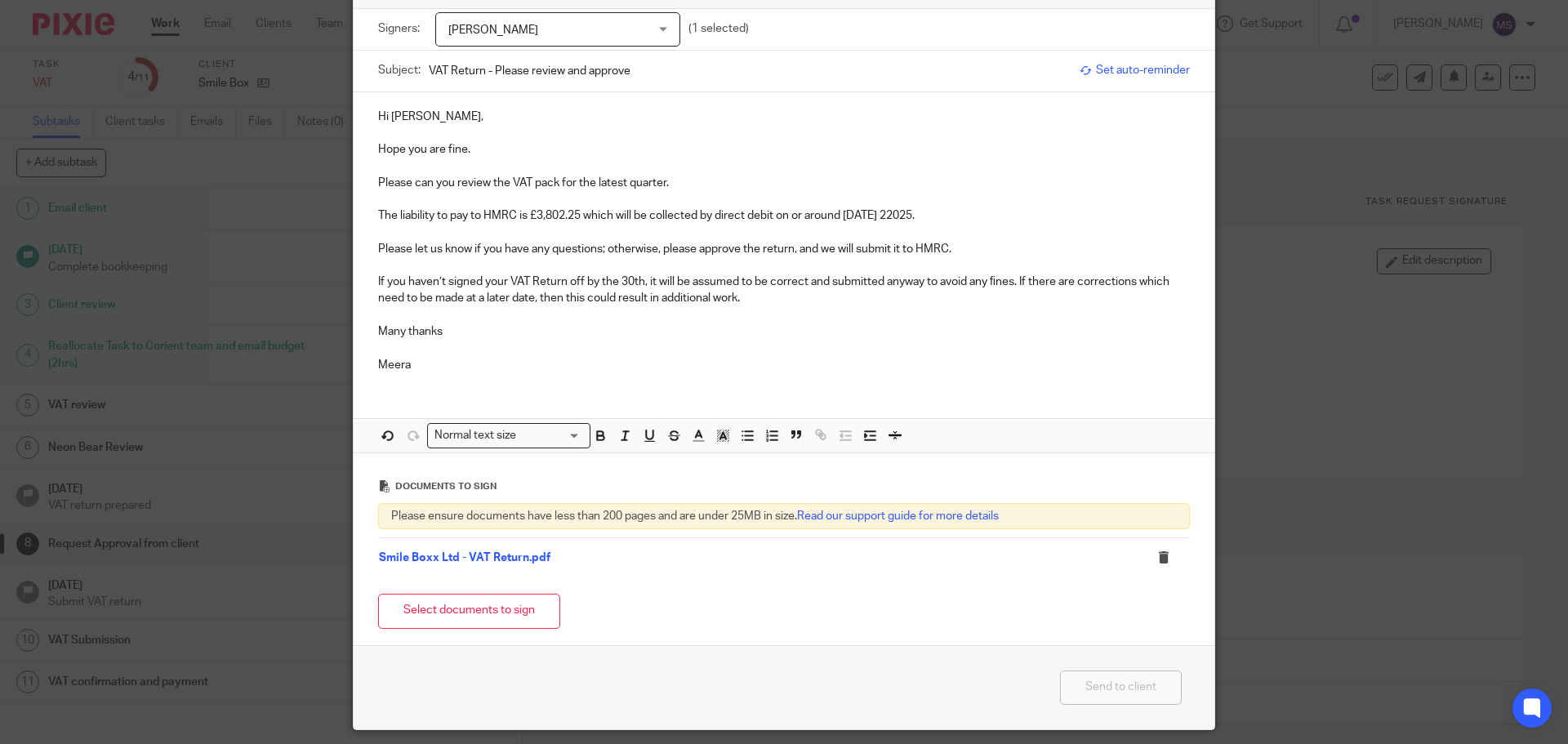
scroll to position [0, 0]
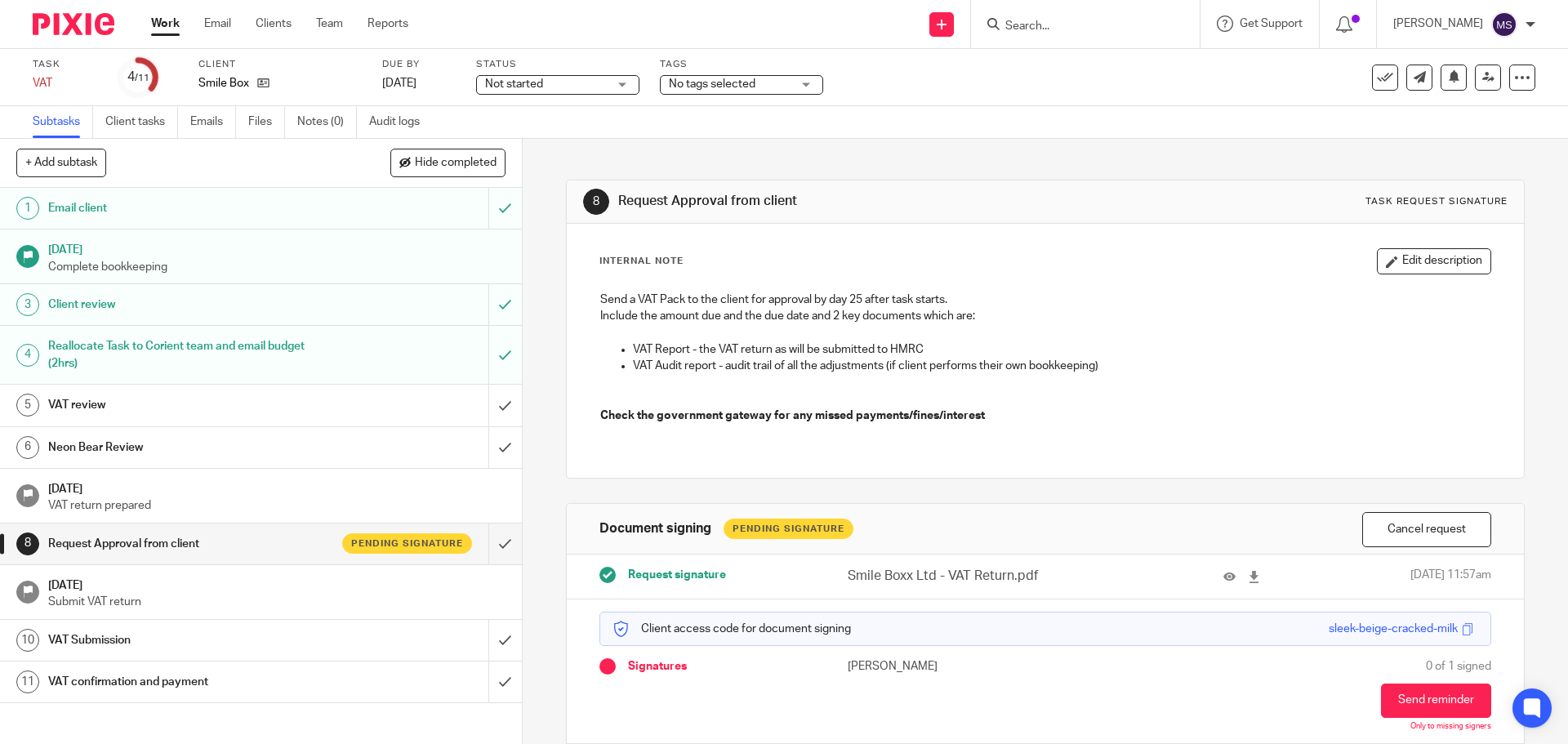
click at [515, 89] on span "Not started" at bounding box center [514, 84] width 58 height 12
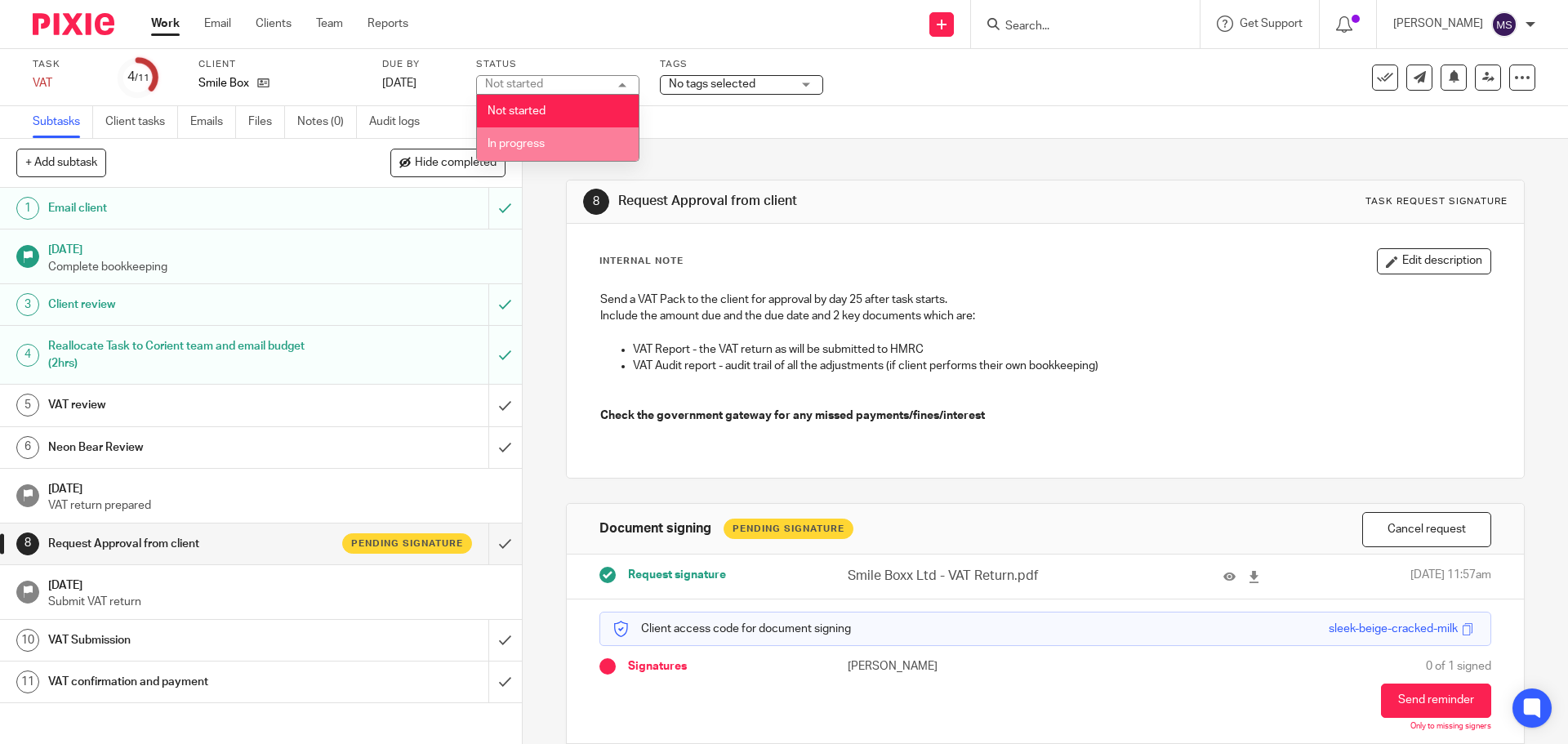
click at [516, 144] on span "In progress" at bounding box center [515, 144] width 57 height 12
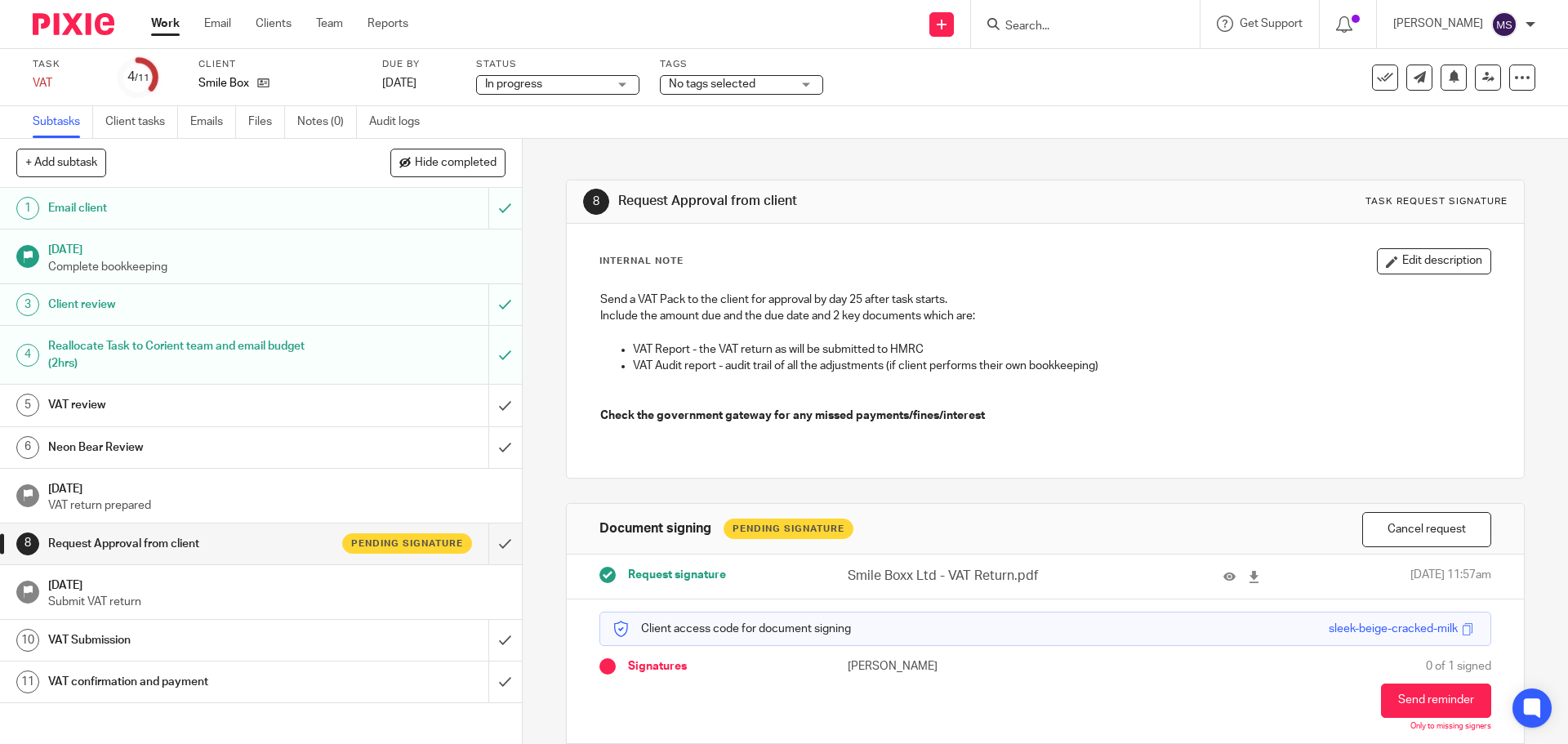
click at [746, 79] on span "No tags selected" at bounding box center [712, 84] width 87 height 12
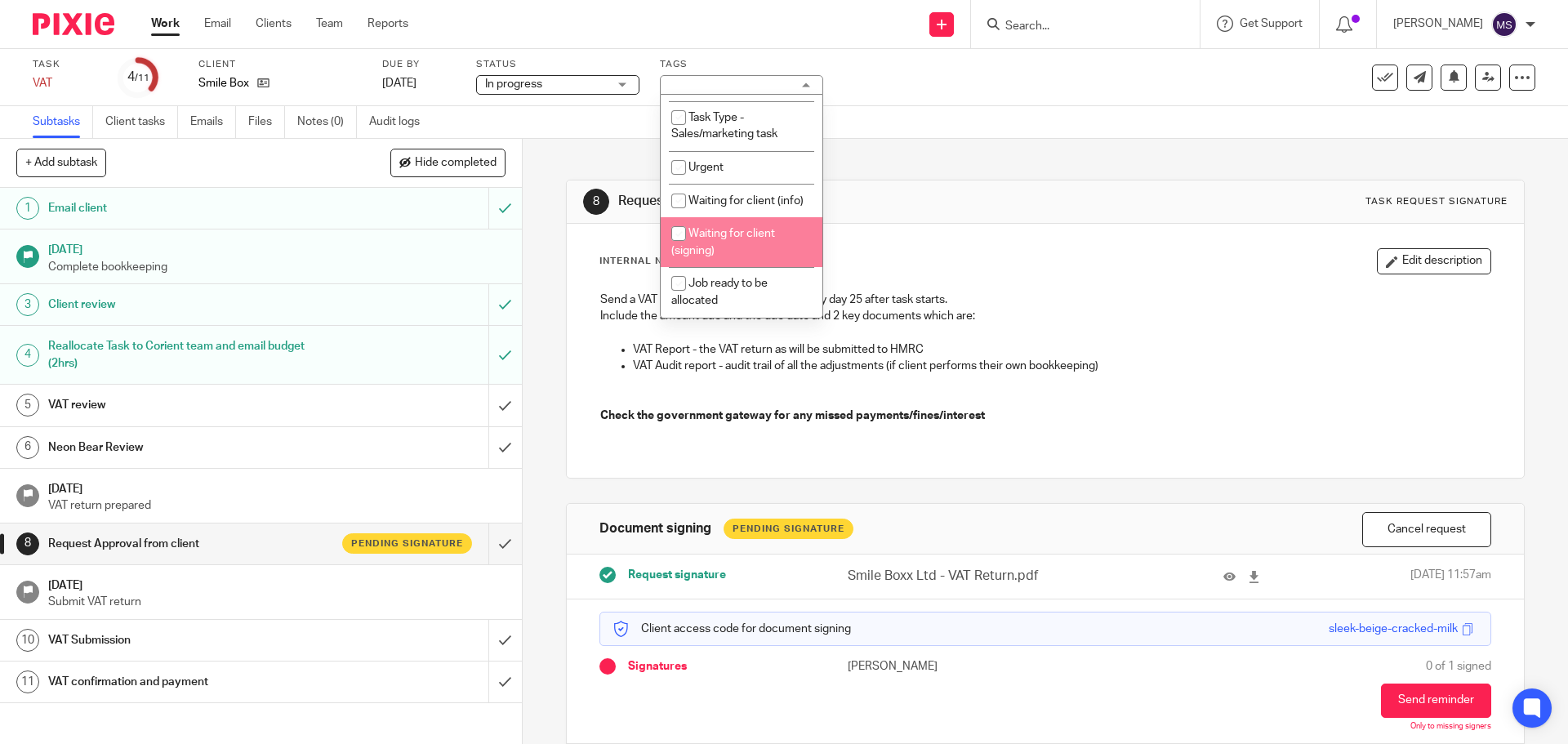
click at [681, 231] on input "checkbox" at bounding box center [679, 234] width 31 height 31
checkbox input "true"
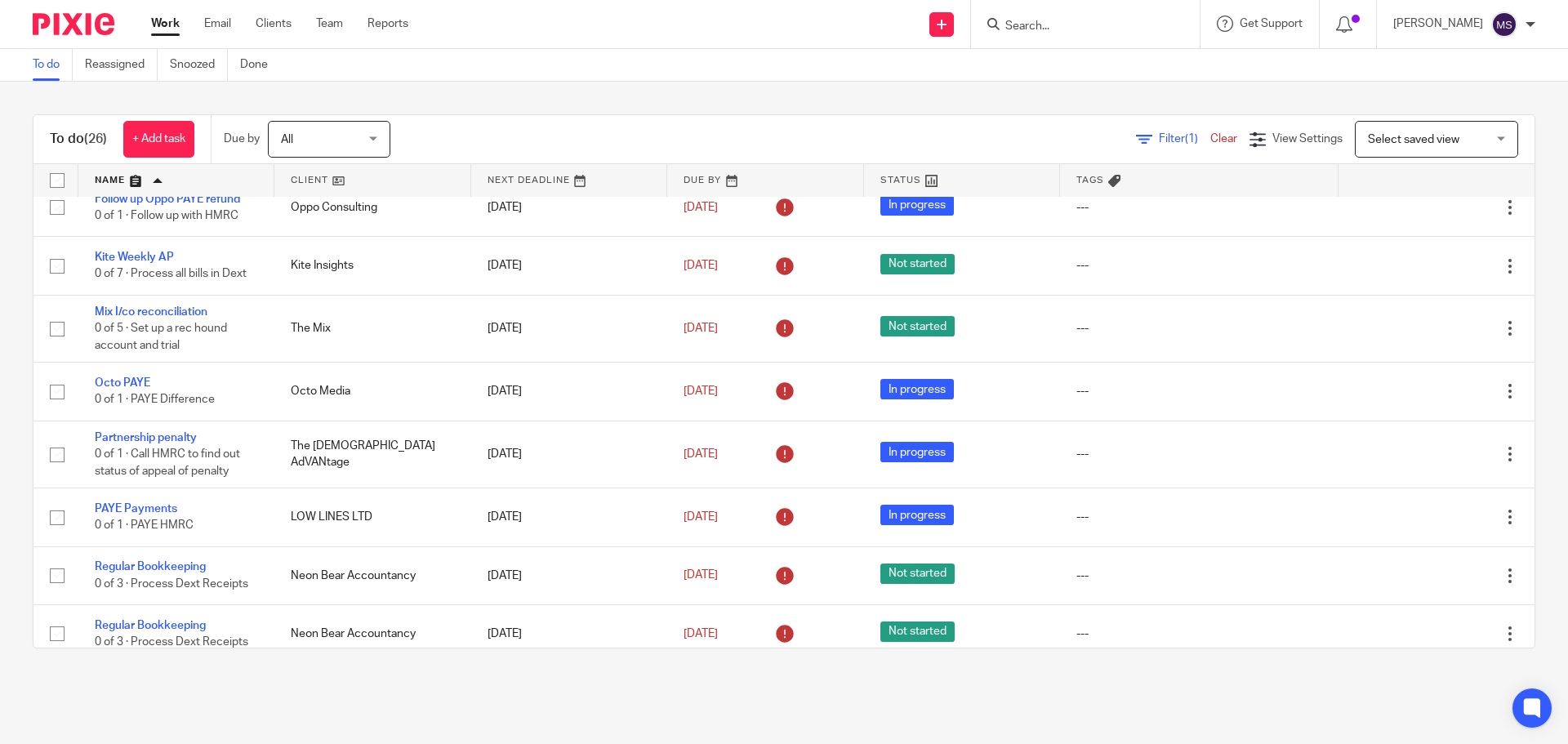
scroll to position [1326, 0]
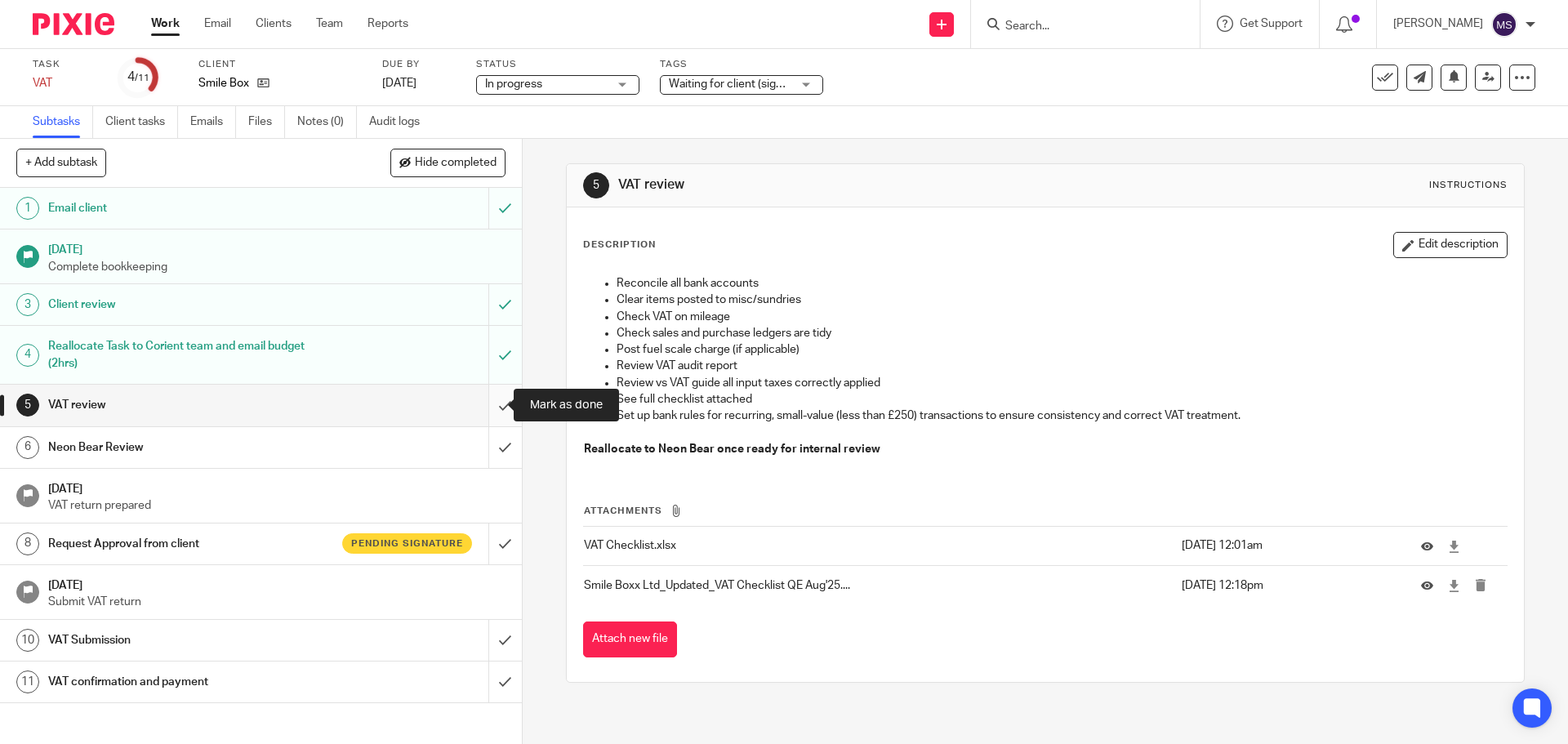
click at [490, 411] on input "submit" at bounding box center [261, 405] width 522 height 41
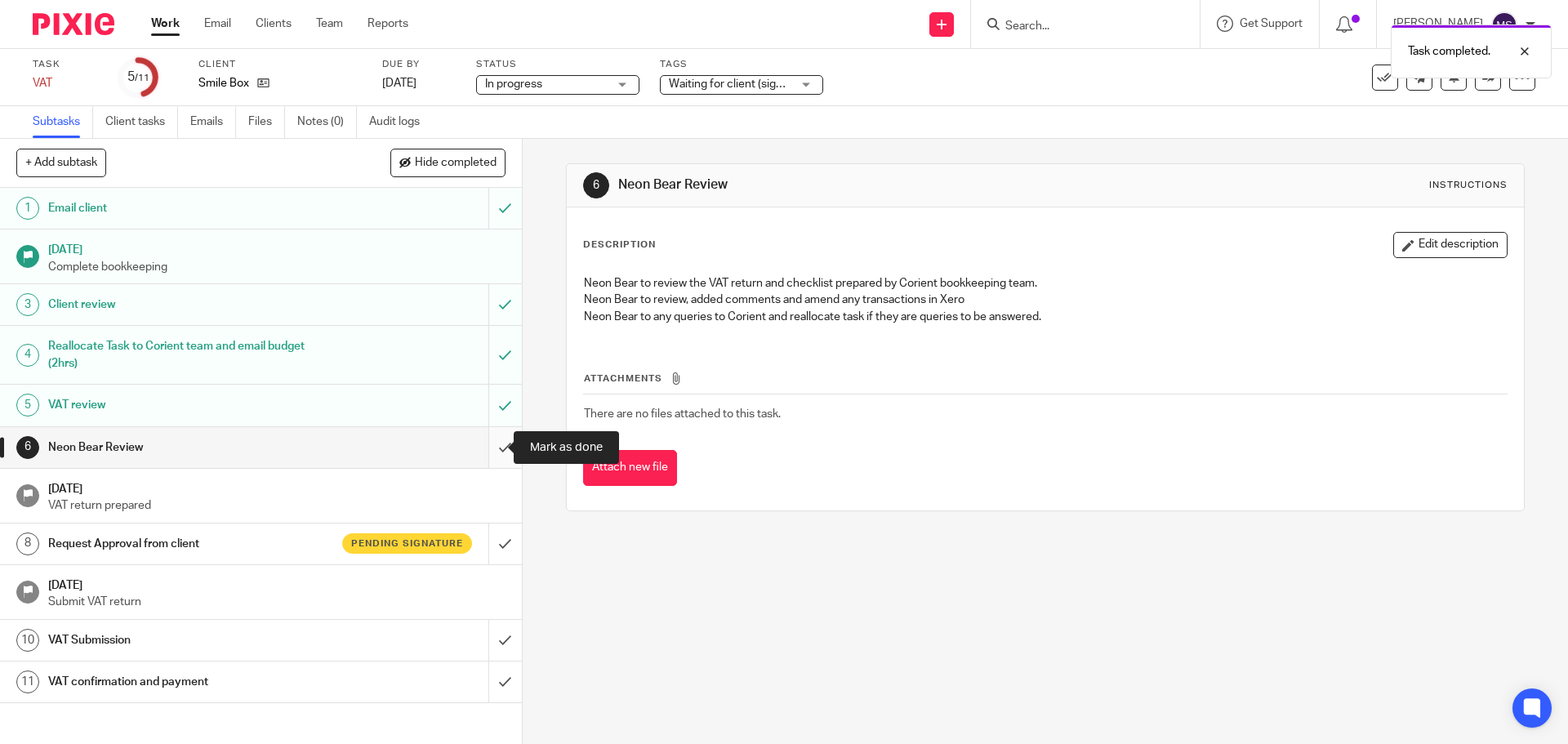
click at [483, 454] on input "submit" at bounding box center [261, 447] width 522 height 41
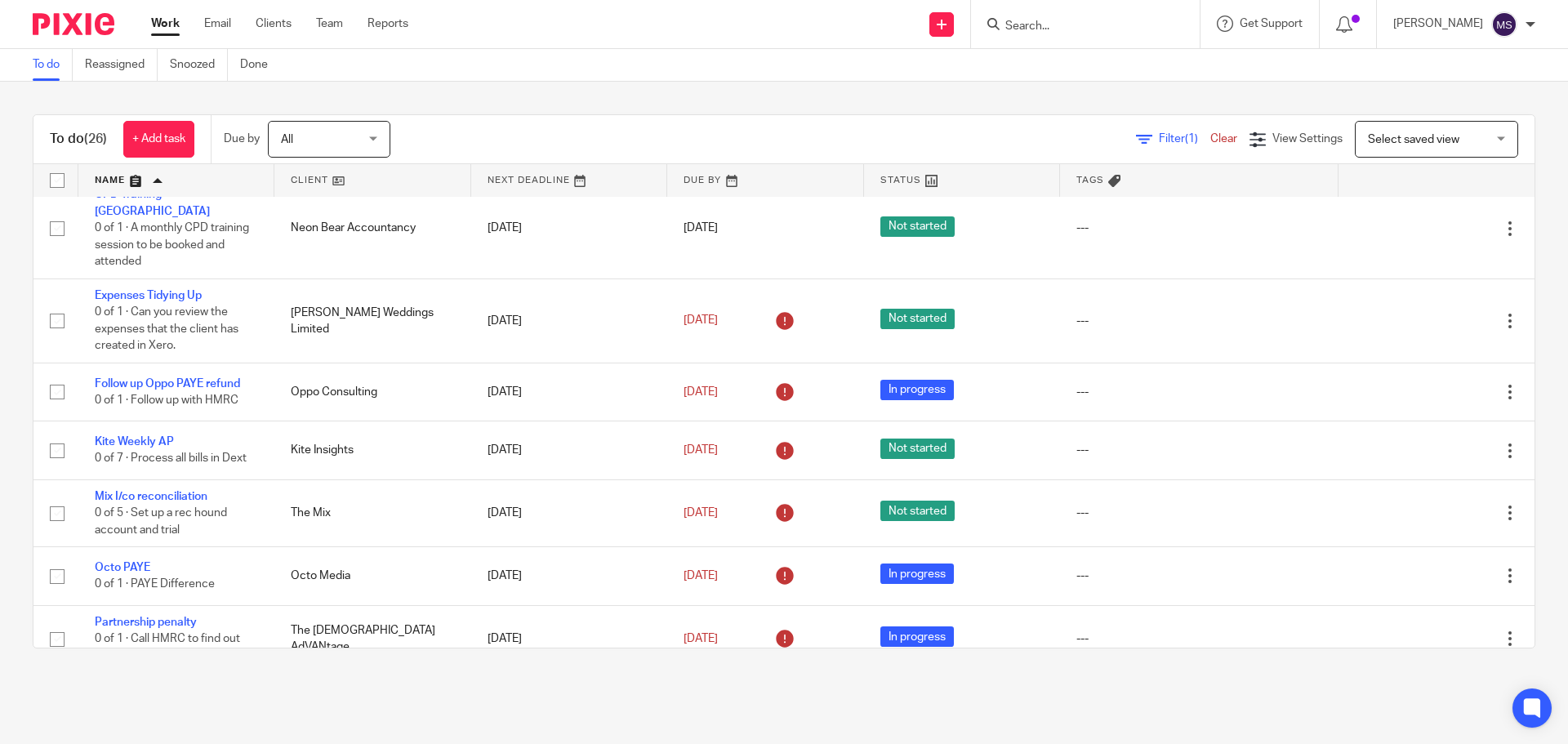
scroll to position [573, 0]
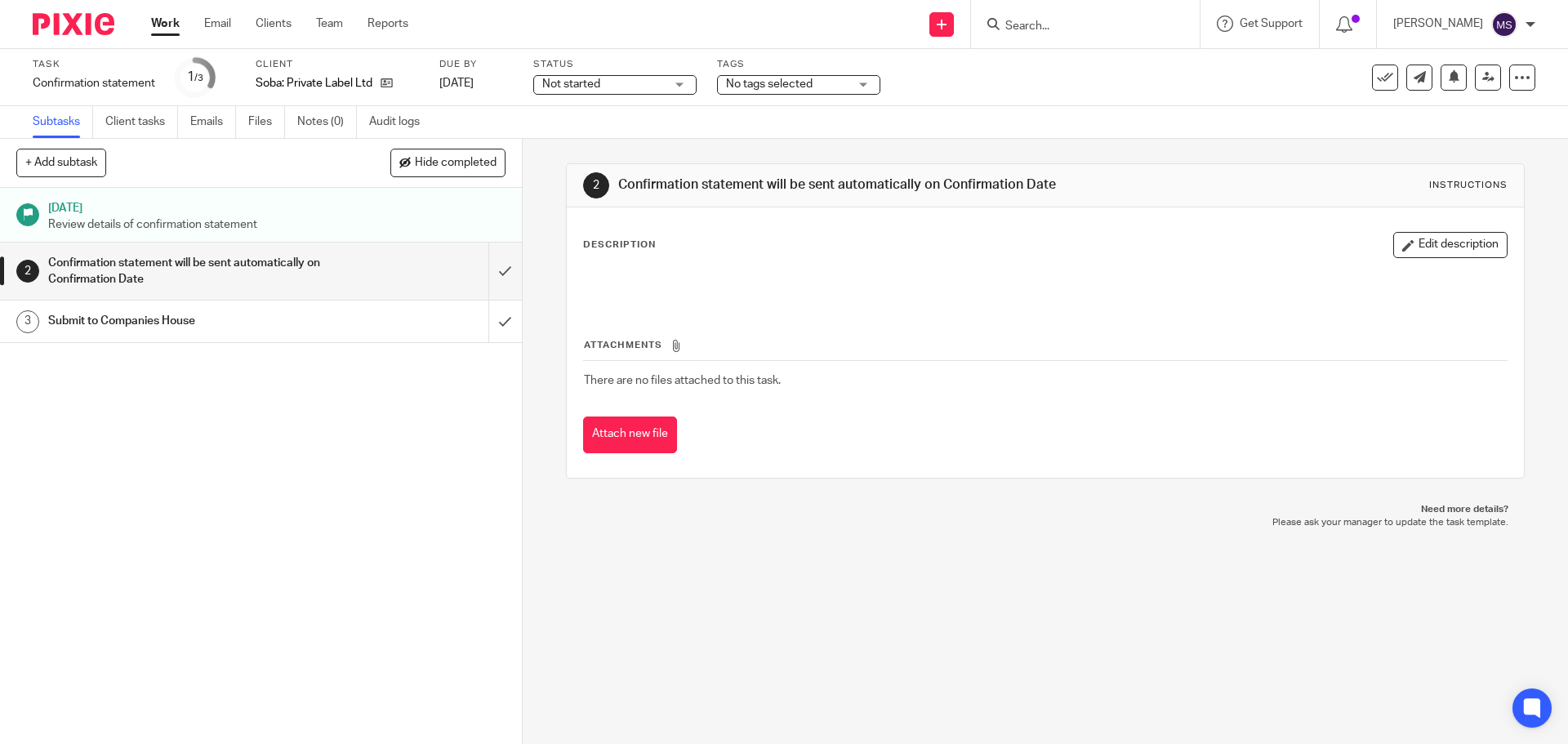
click at [332, 316] on div "Submit to Companies House" at bounding box center [260, 321] width 424 height 24
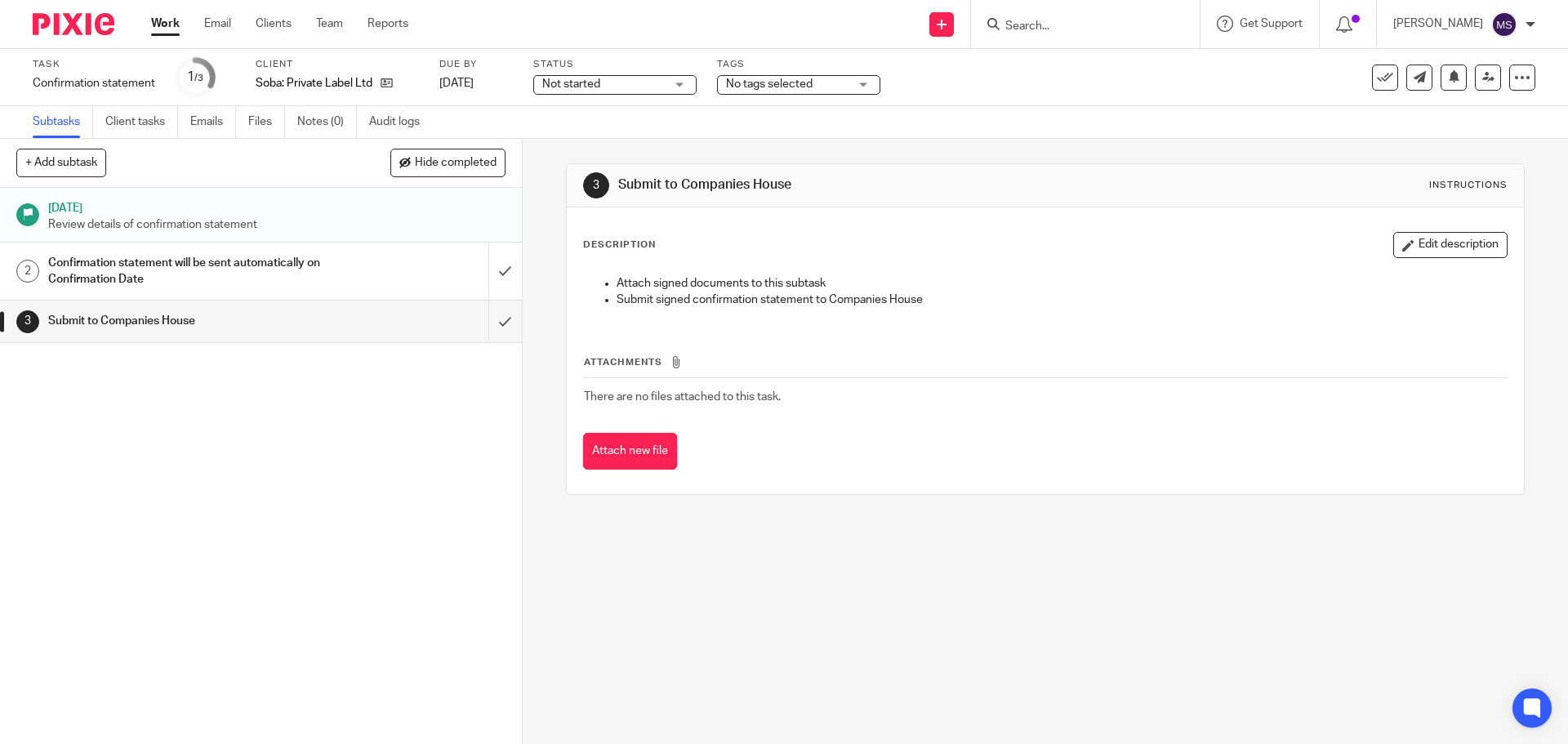
click at [296, 252] on h1 "Confirmation statement will be sent automatically on Confirmation Date" at bounding box center [189, 272] width 283 height 42
